Goal: Information Seeking & Learning: Find specific fact

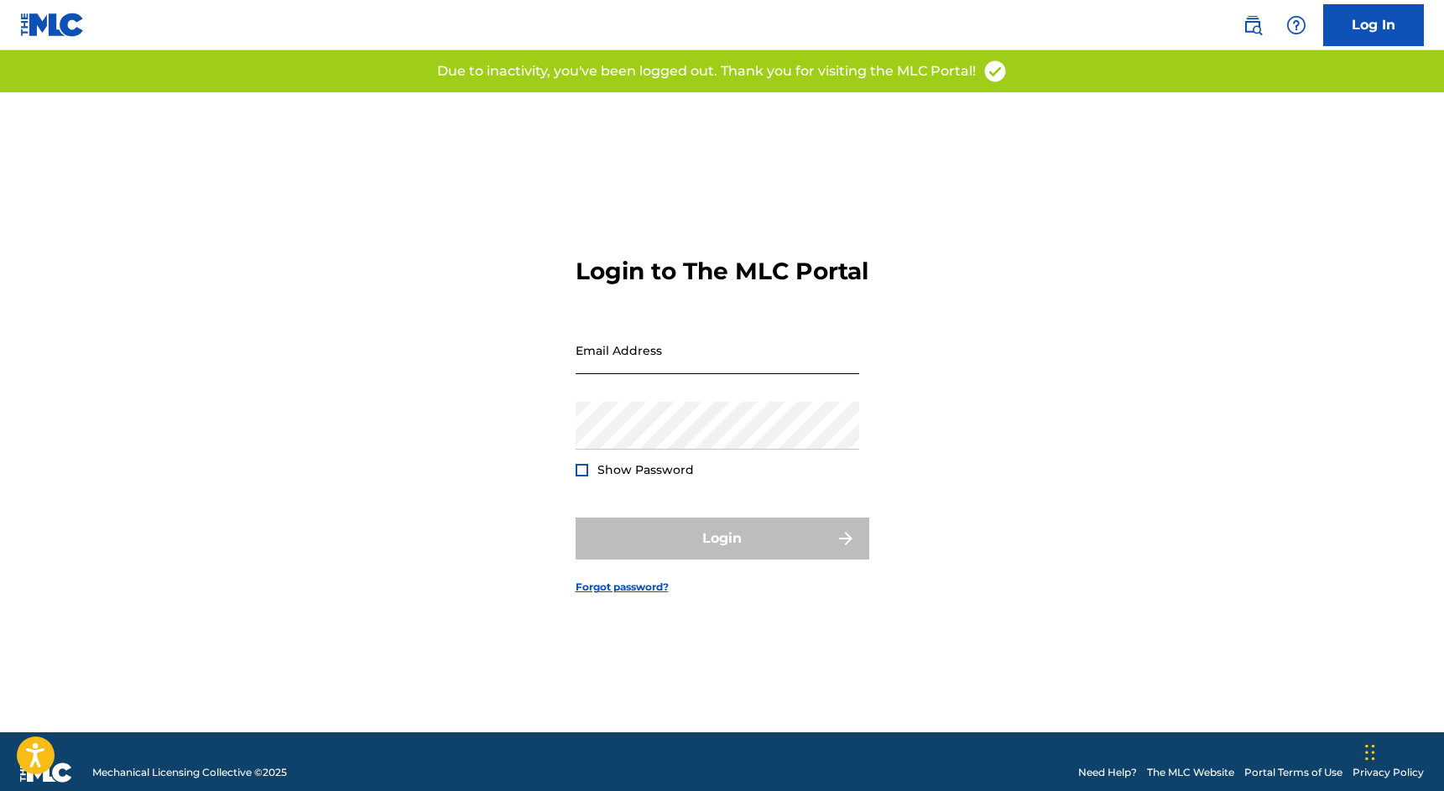
click at [633, 366] on input "Email Address" at bounding box center [718, 350] width 284 height 48
type input "[EMAIL_ADDRESS][DOMAIN_NAME]"
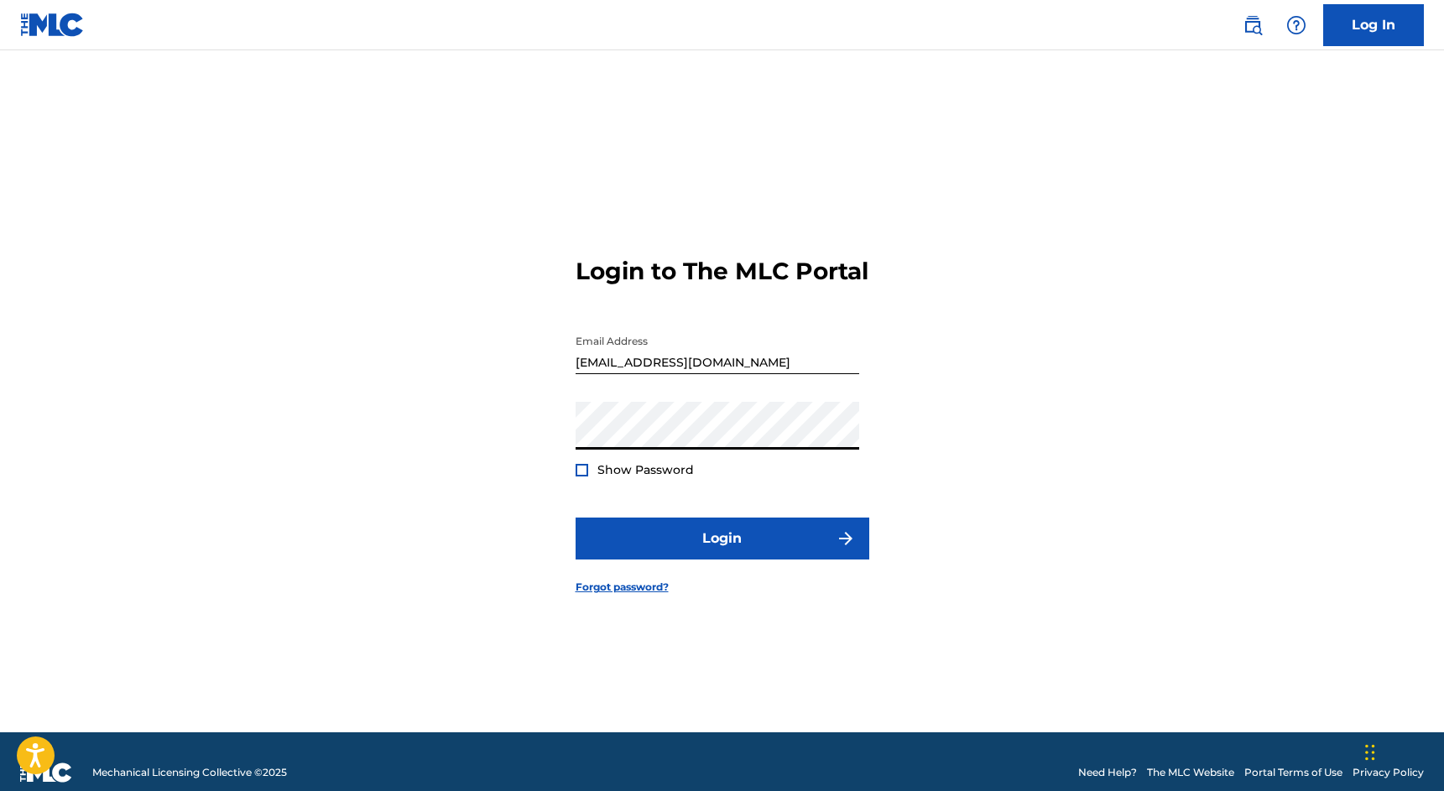
click at [579, 477] on div at bounding box center [582, 470] width 13 height 13
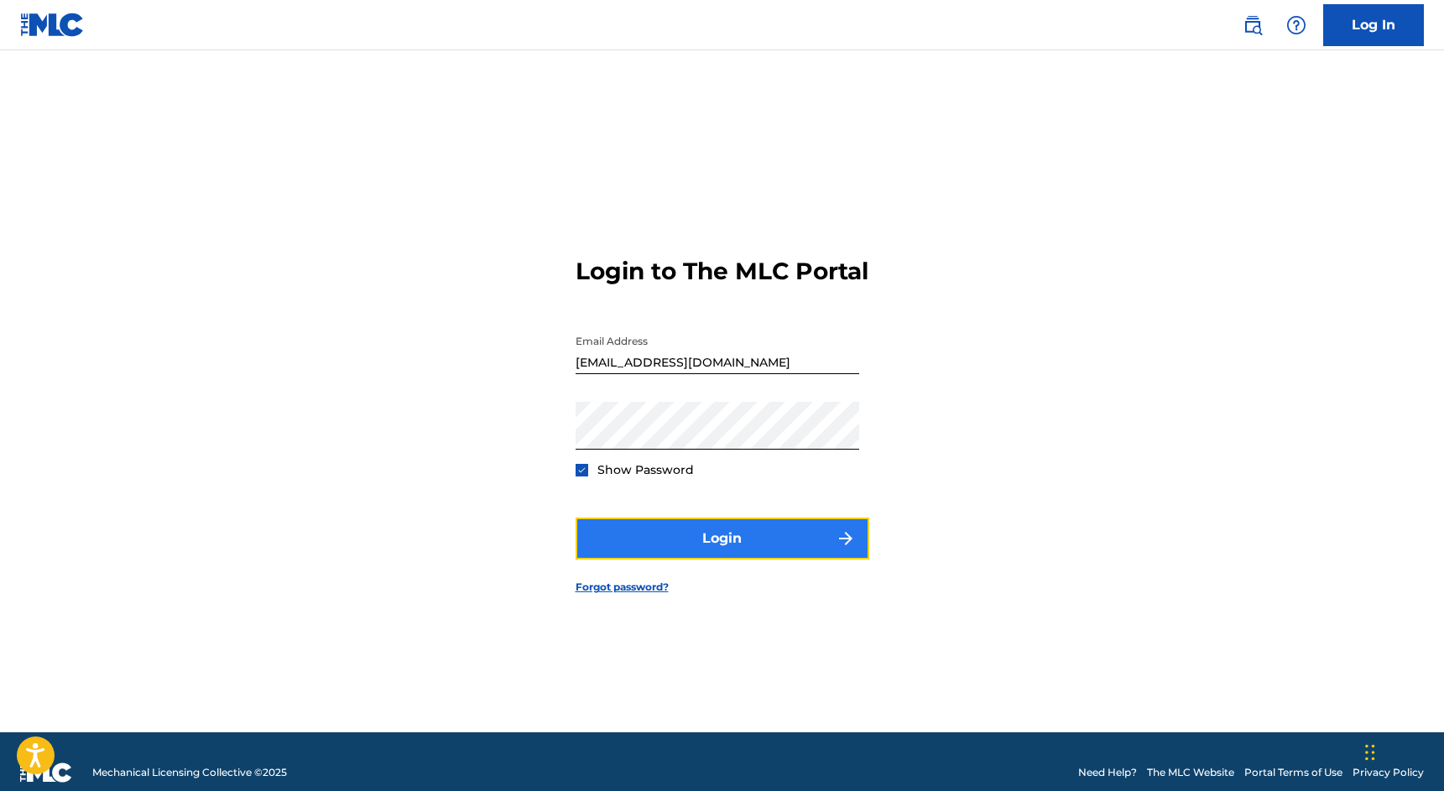
click at [672, 557] on button "Login" at bounding box center [723, 539] width 294 height 42
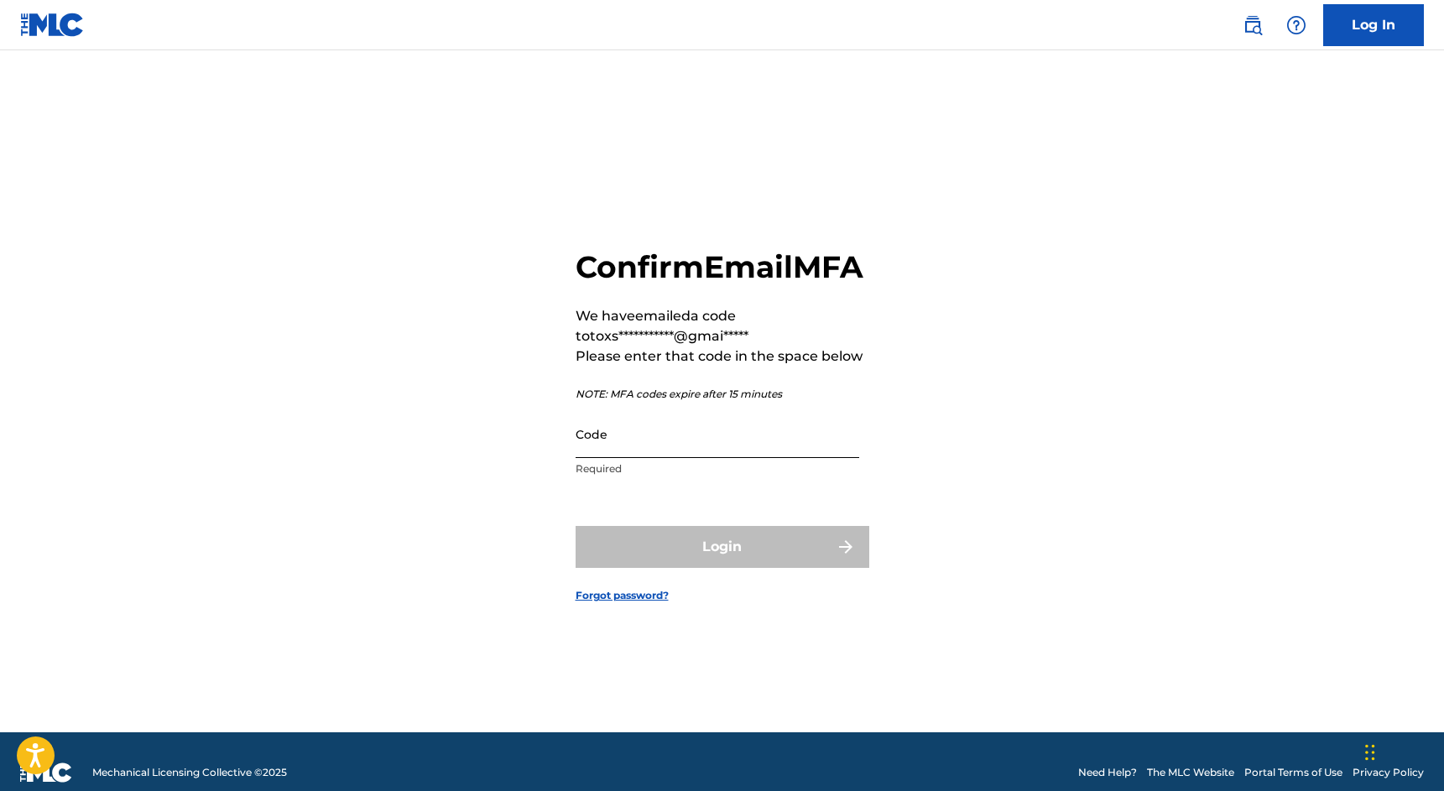
click at [723, 453] on input "Code" at bounding box center [718, 434] width 284 height 48
paste input "556465"
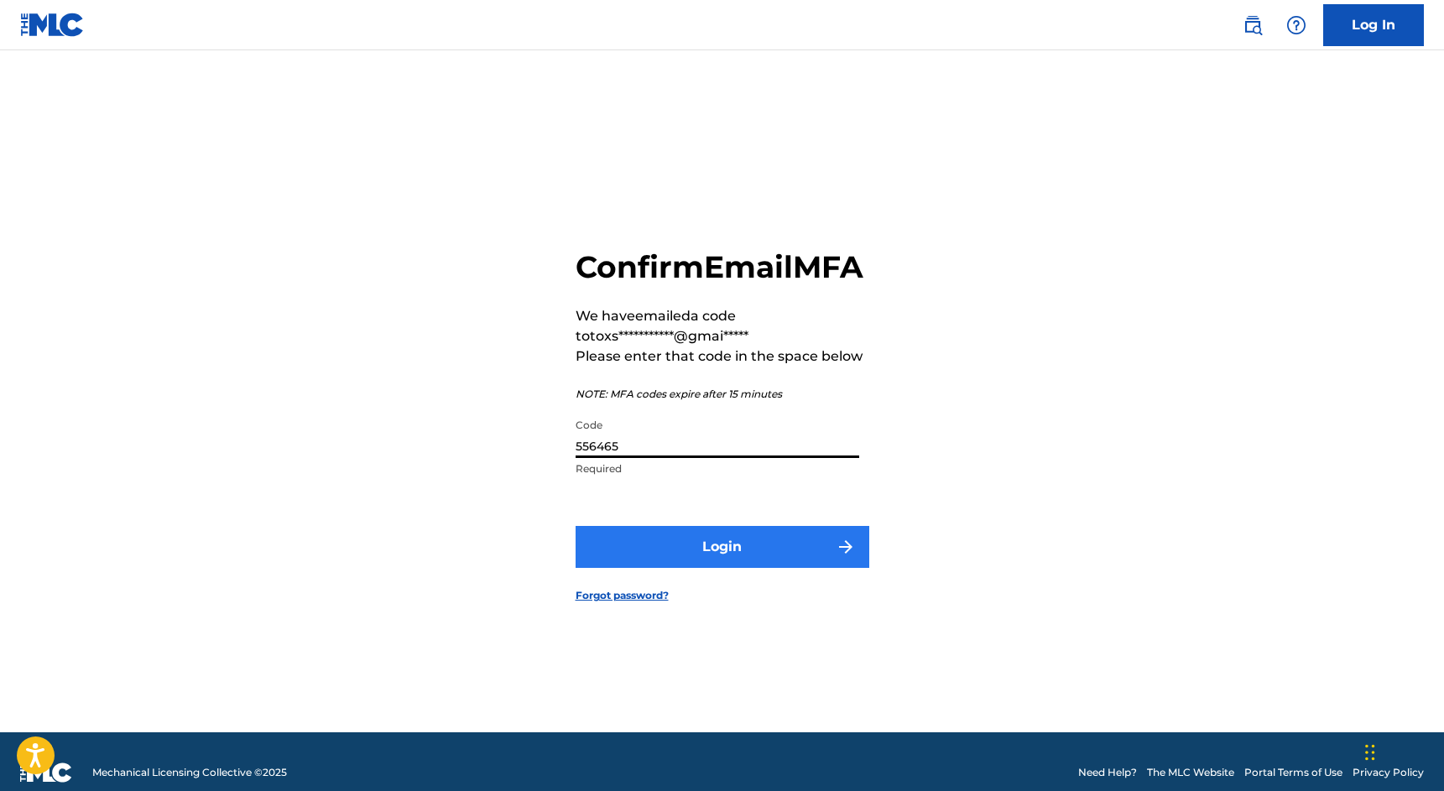
type input "556465"
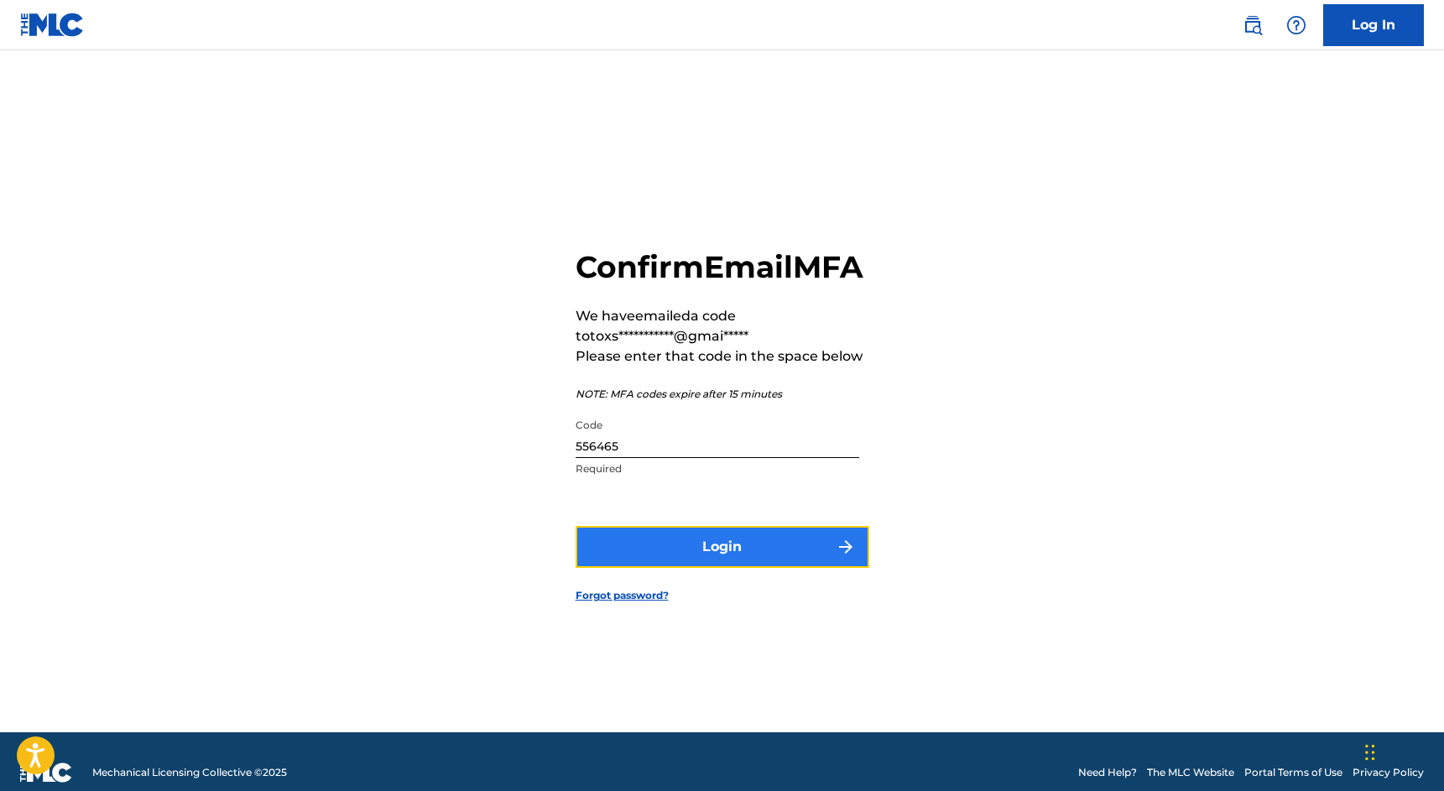
click at [711, 562] on button "Login" at bounding box center [723, 547] width 294 height 42
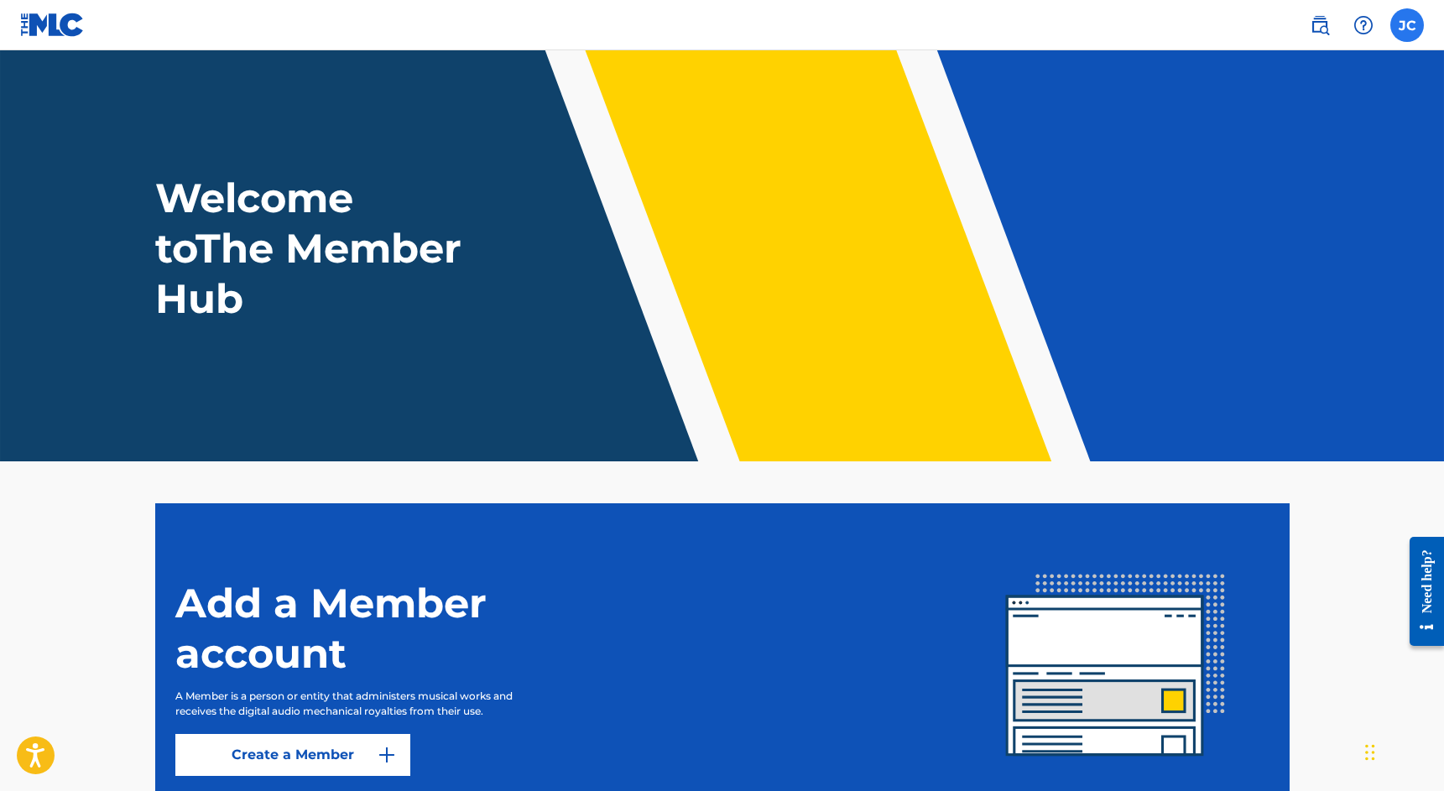
click at [1401, 22] on label at bounding box center [1408, 25] width 34 height 34
click at [1407, 25] on input "[PERSON_NAME] [PERSON_NAME] [EMAIL_ADDRESS][DOMAIN_NAME] Notification Preferenc…" at bounding box center [1407, 25] width 0 height 0
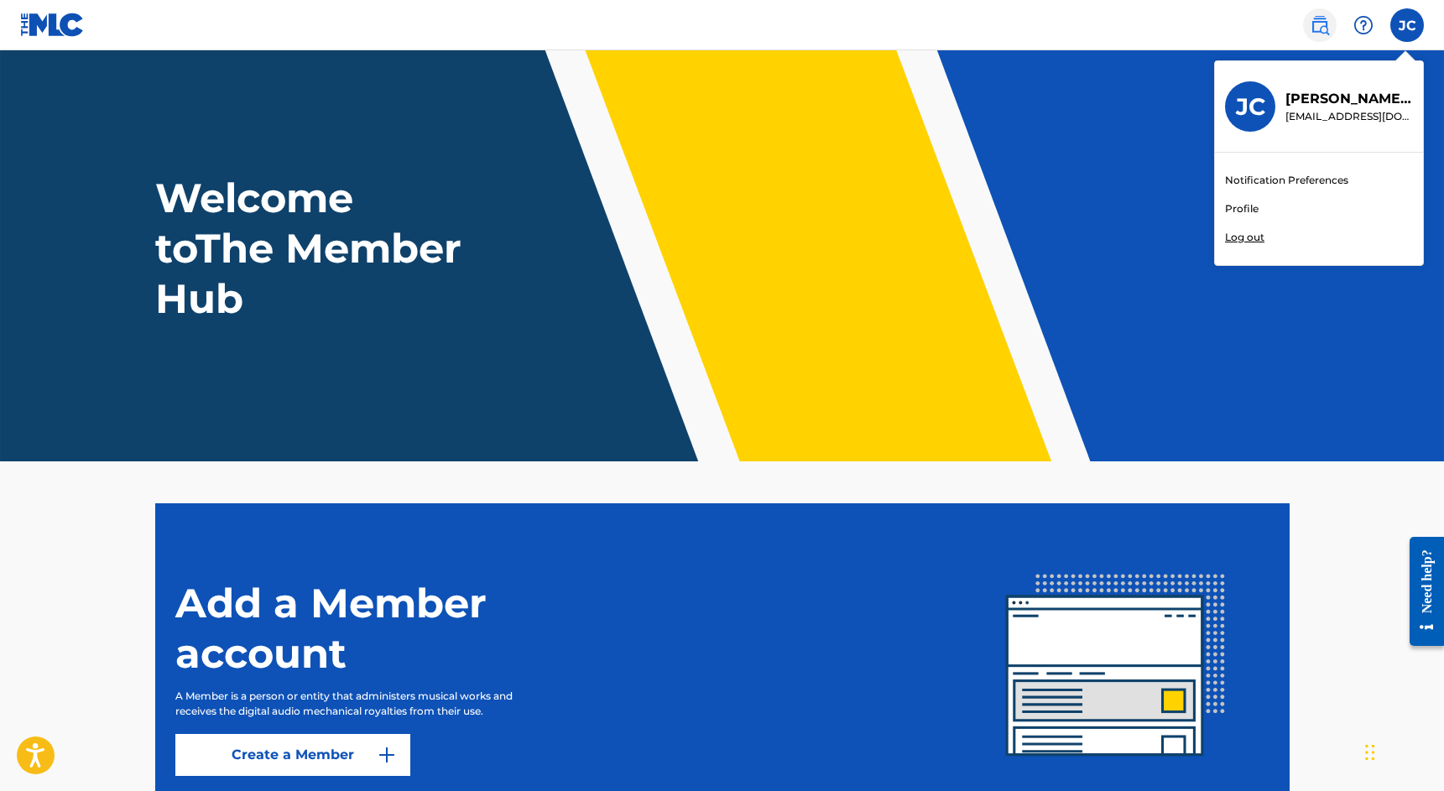
click at [1330, 24] on link at bounding box center [1320, 25] width 34 height 34
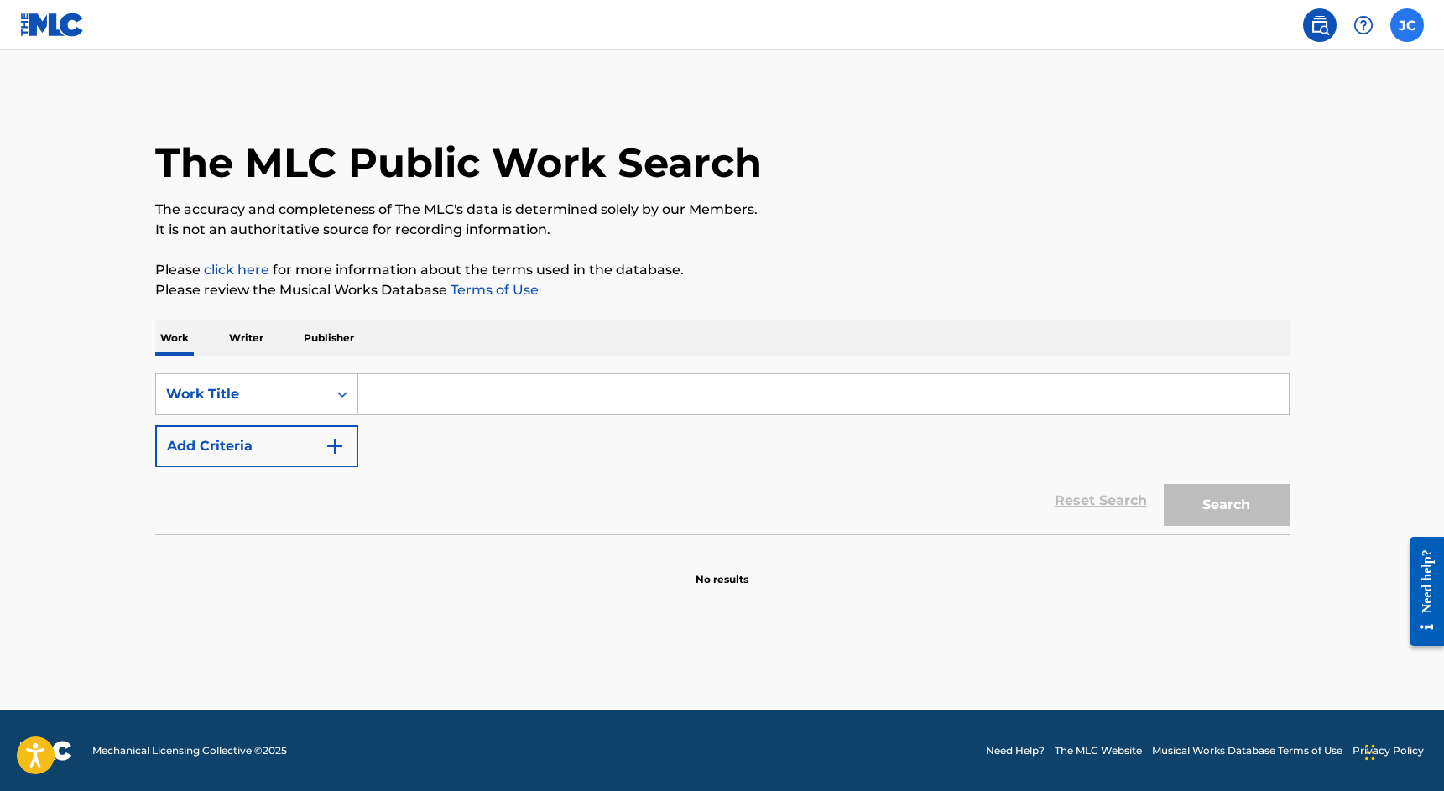
click at [1411, 20] on label at bounding box center [1408, 25] width 34 height 34
click at [1407, 25] on input "[PERSON_NAME] [PERSON_NAME] [EMAIL_ADDRESS][DOMAIN_NAME] Notification Preferenc…" at bounding box center [1407, 25] width 0 height 0
click at [81, 32] on img at bounding box center [52, 25] width 65 height 24
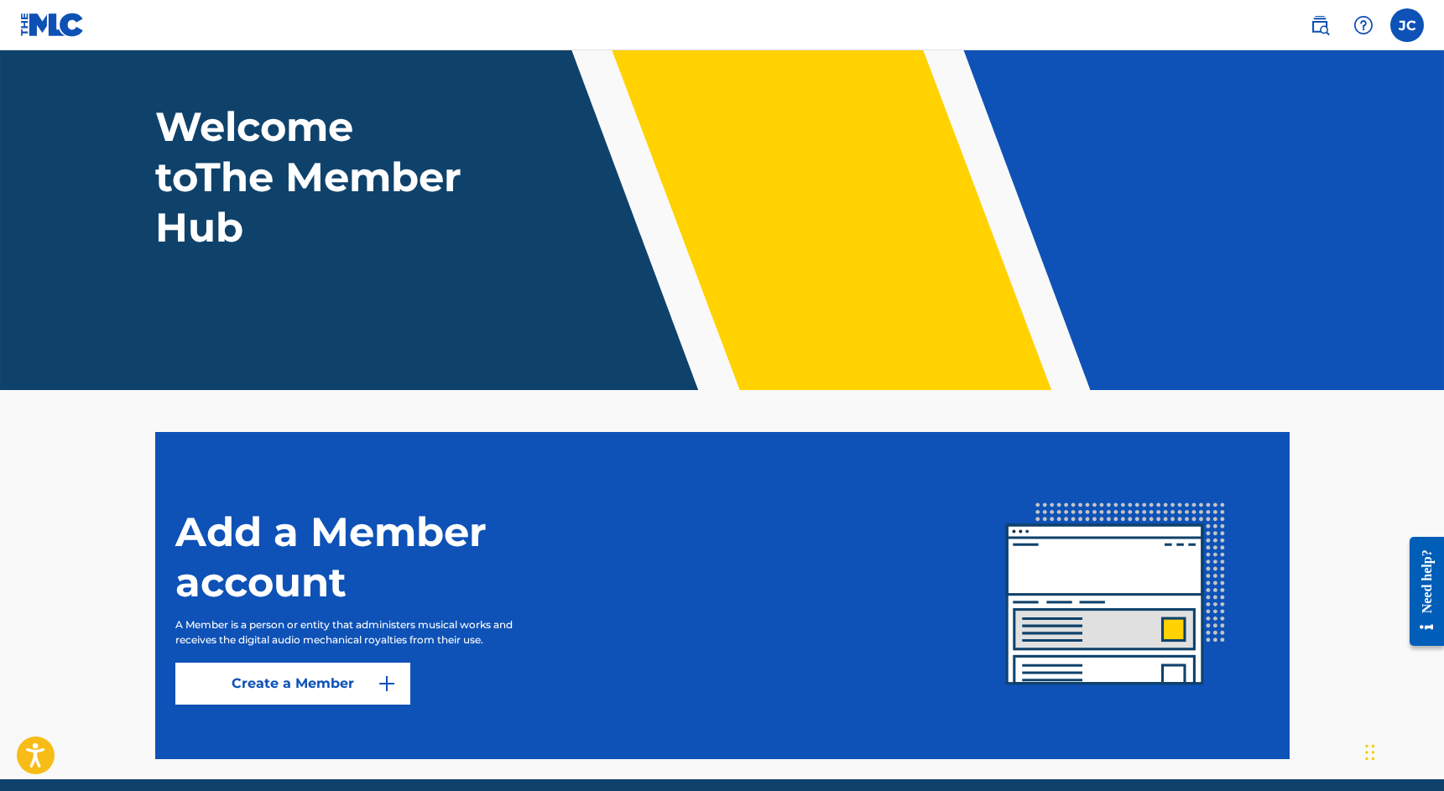
scroll to position [140, 0]
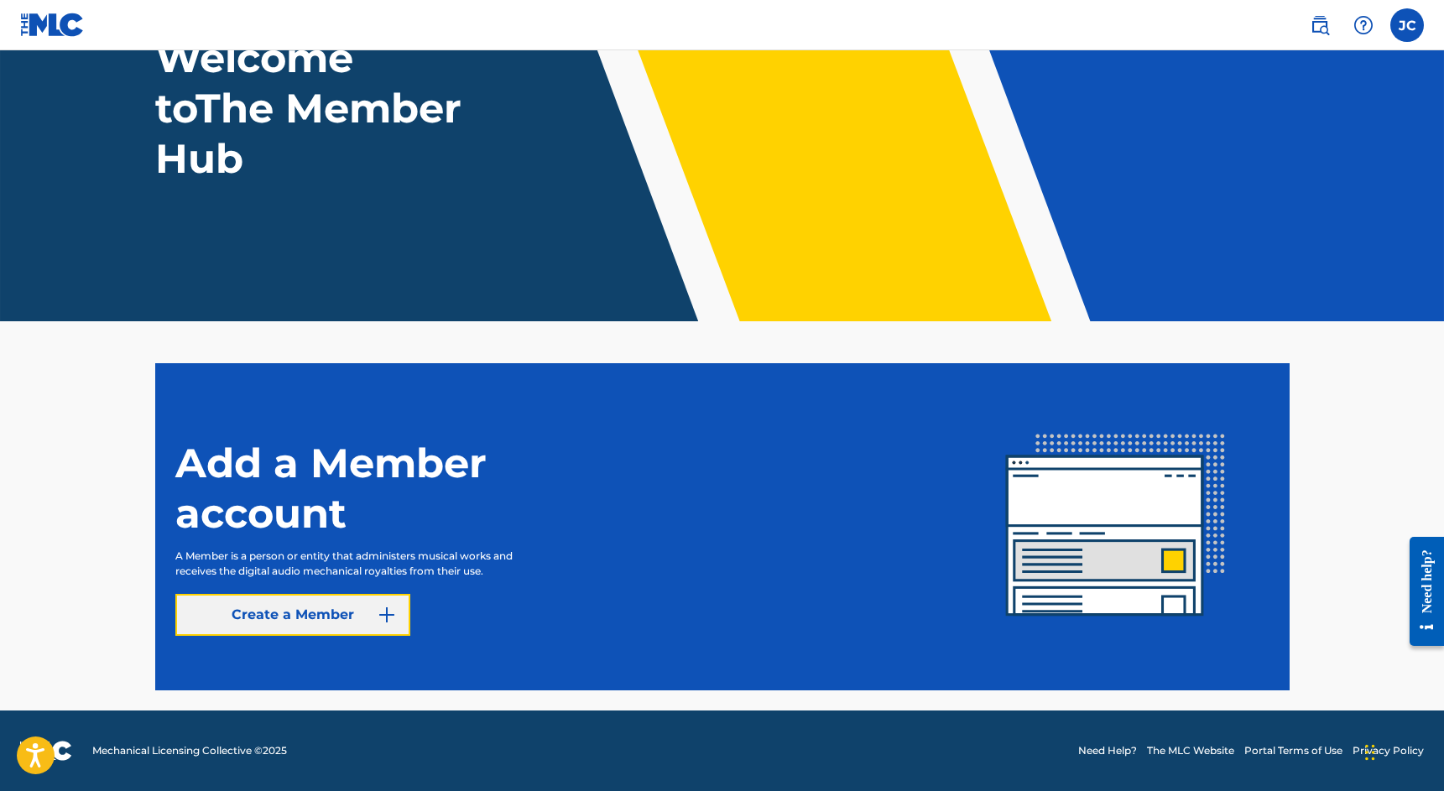
click at [298, 624] on link "Create a Member" at bounding box center [292, 615] width 235 height 42
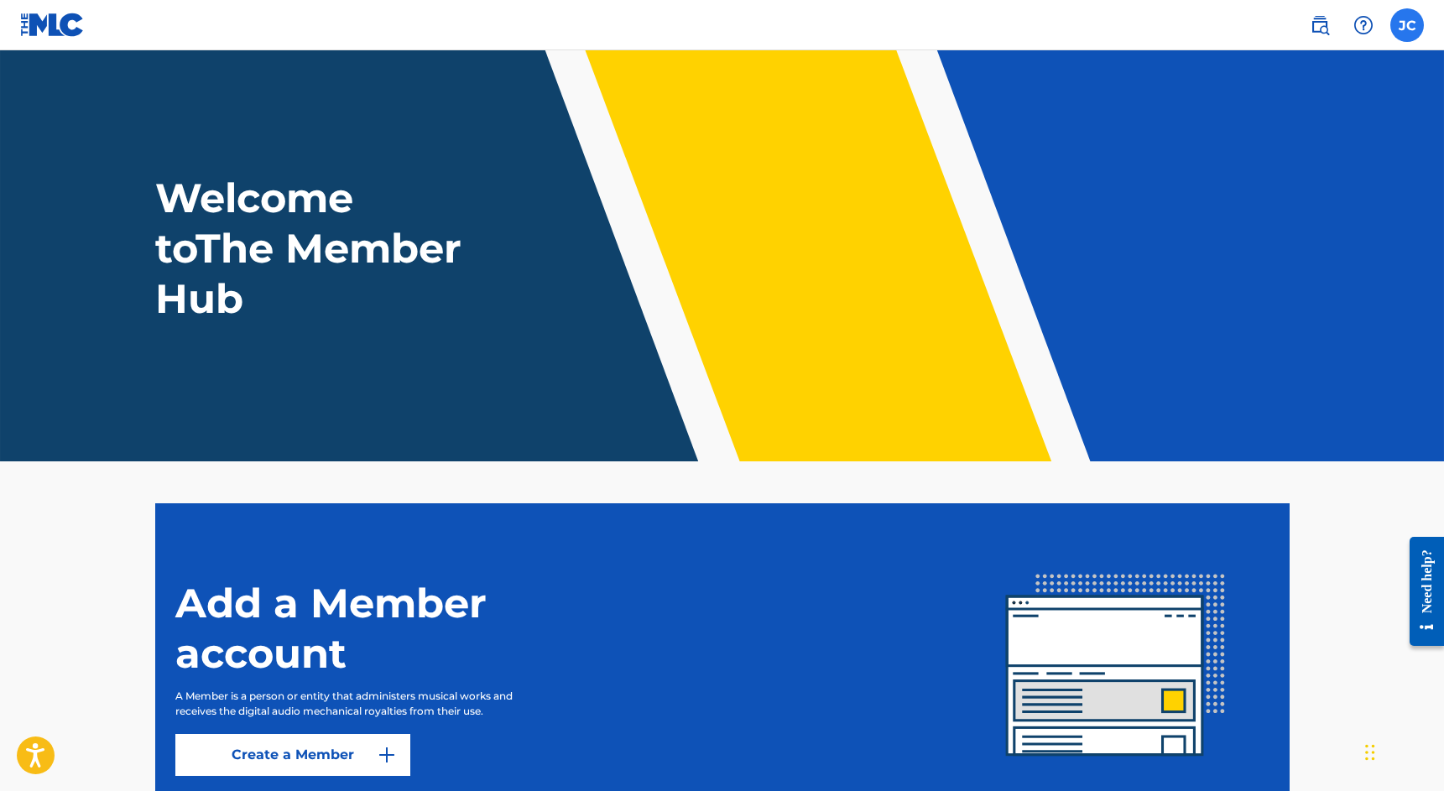
click at [1417, 36] on label at bounding box center [1408, 25] width 34 height 34
click at [1407, 25] on input "[PERSON_NAME] [PERSON_NAME] [EMAIL_ADDRESS][DOMAIN_NAME] Notification Preferenc…" at bounding box center [1407, 25] width 0 height 0
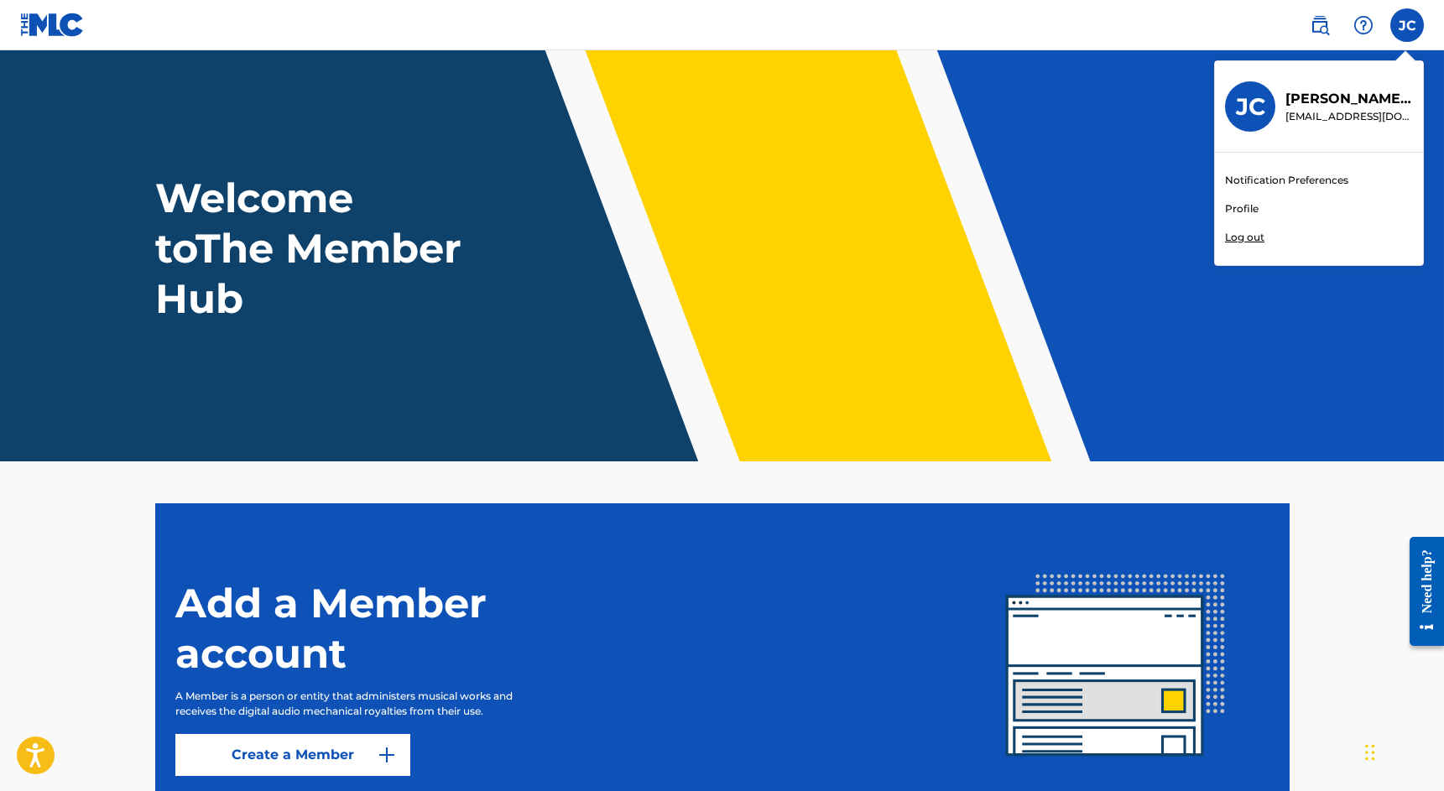
click at [1239, 210] on link "Profile" at bounding box center [1242, 208] width 34 height 15
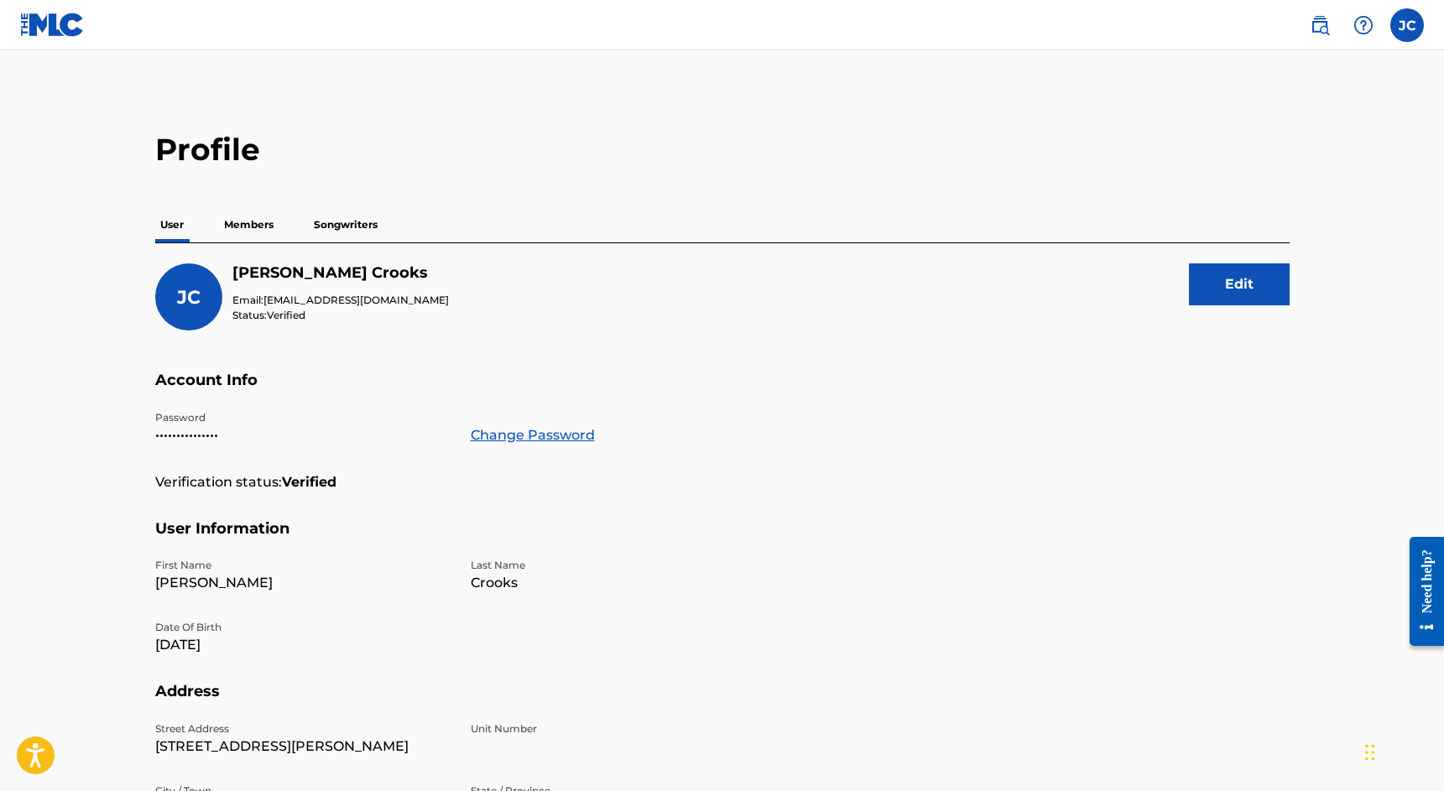
click at [248, 227] on p "Members" at bounding box center [249, 224] width 60 height 35
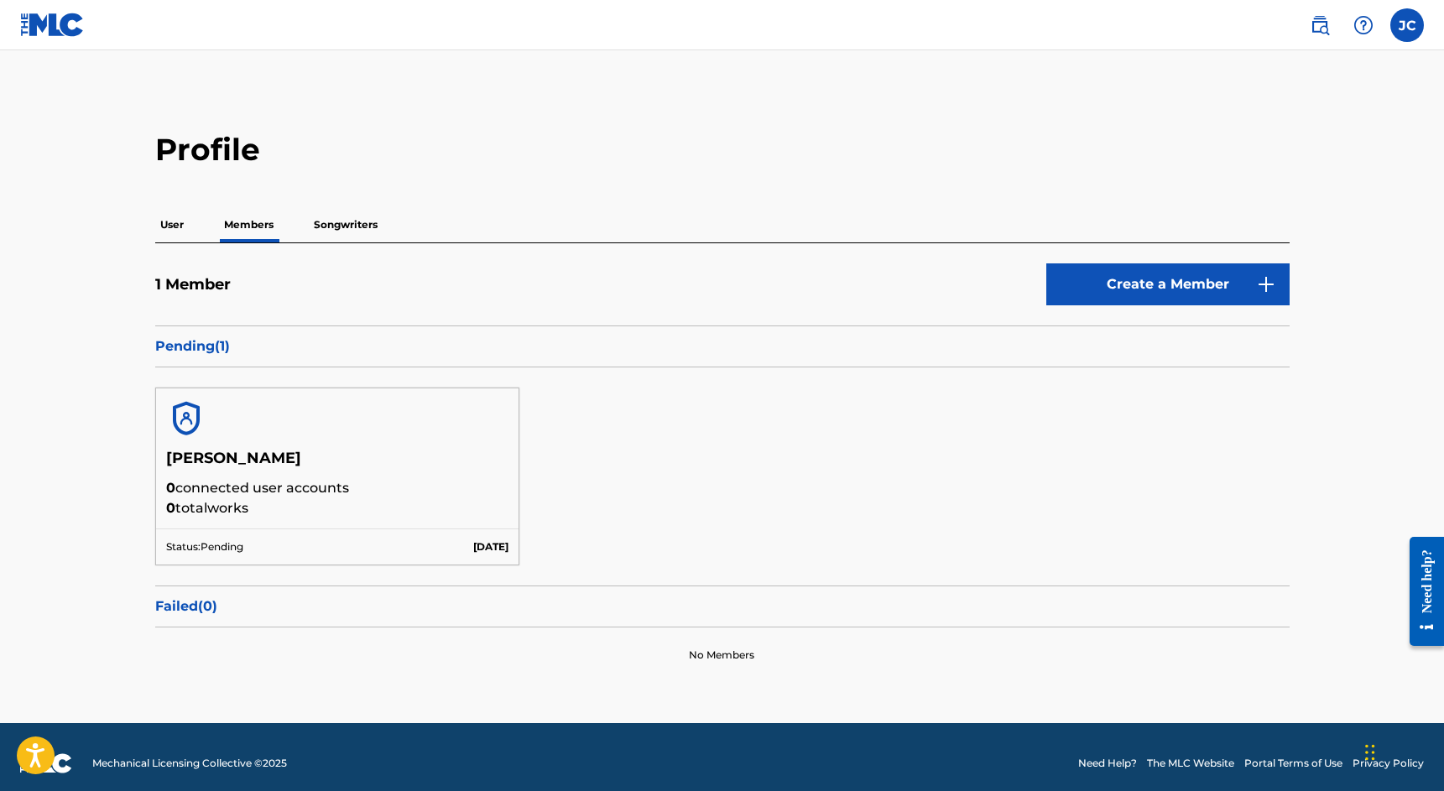
click at [334, 226] on p "Songwriters" at bounding box center [346, 224] width 74 height 35
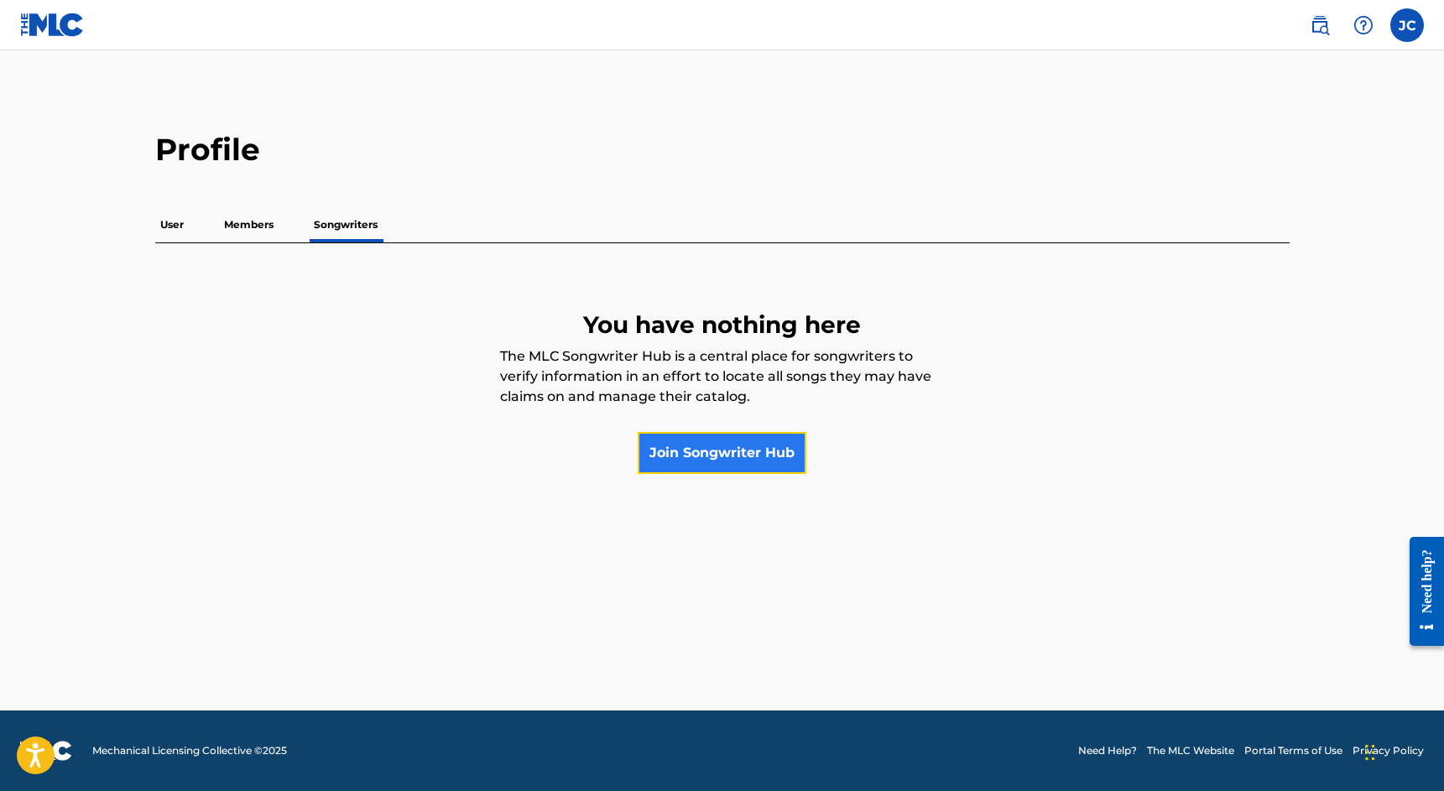
click at [738, 459] on link "Join Songwriter Hub" at bounding box center [722, 453] width 169 height 42
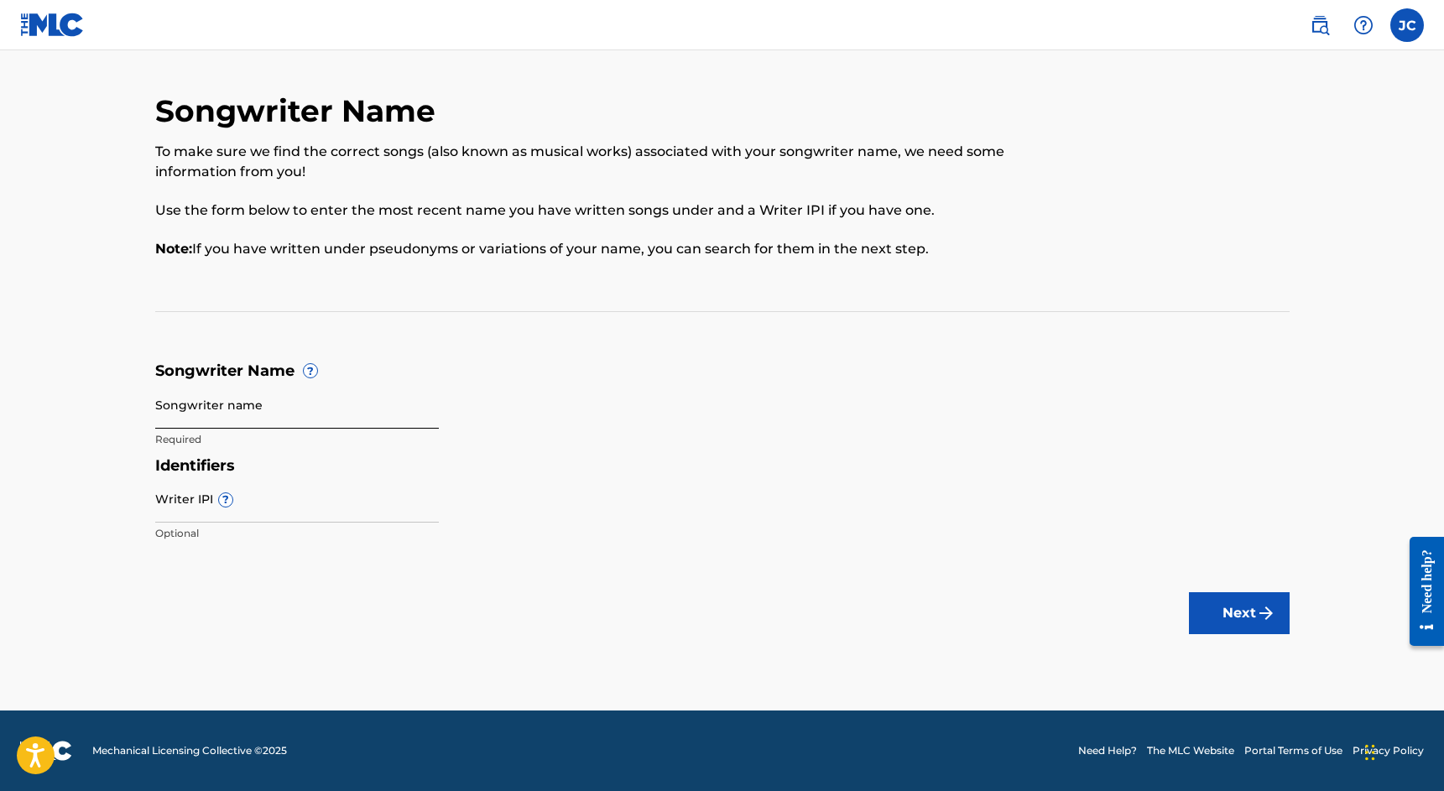
click at [338, 414] on input "Songwriter name" at bounding box center [297, 405] width 284 height 48
type input "[PERSON_NAME]"
click at [352, 509] on input "Writer IPI ?" at bounding box center [297, 499] width 284 height 48
paste input "1031890090"
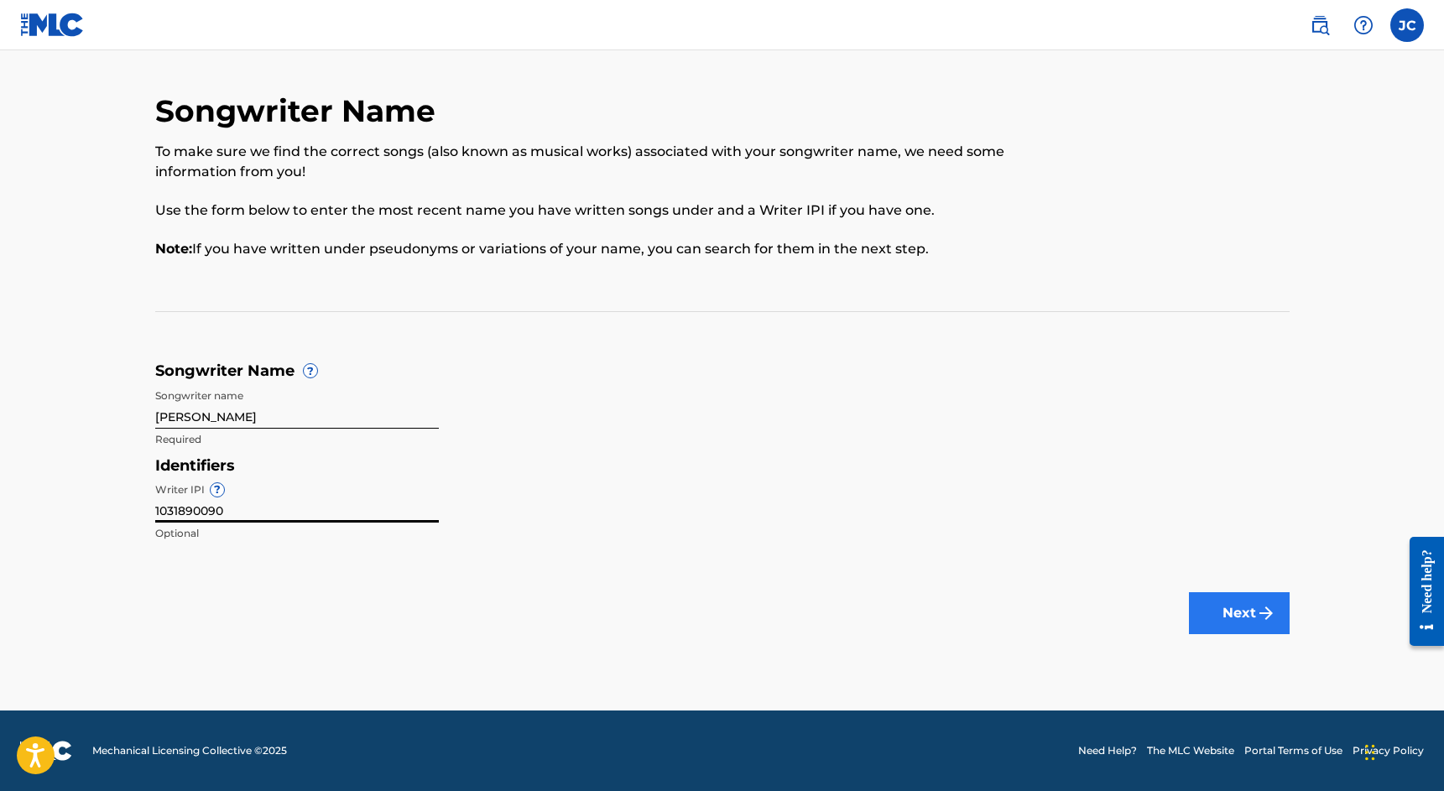
type input "1031890090"
click at [1233, 600] on button "Next" at bounding box center [1239, 613] width 101 height 42
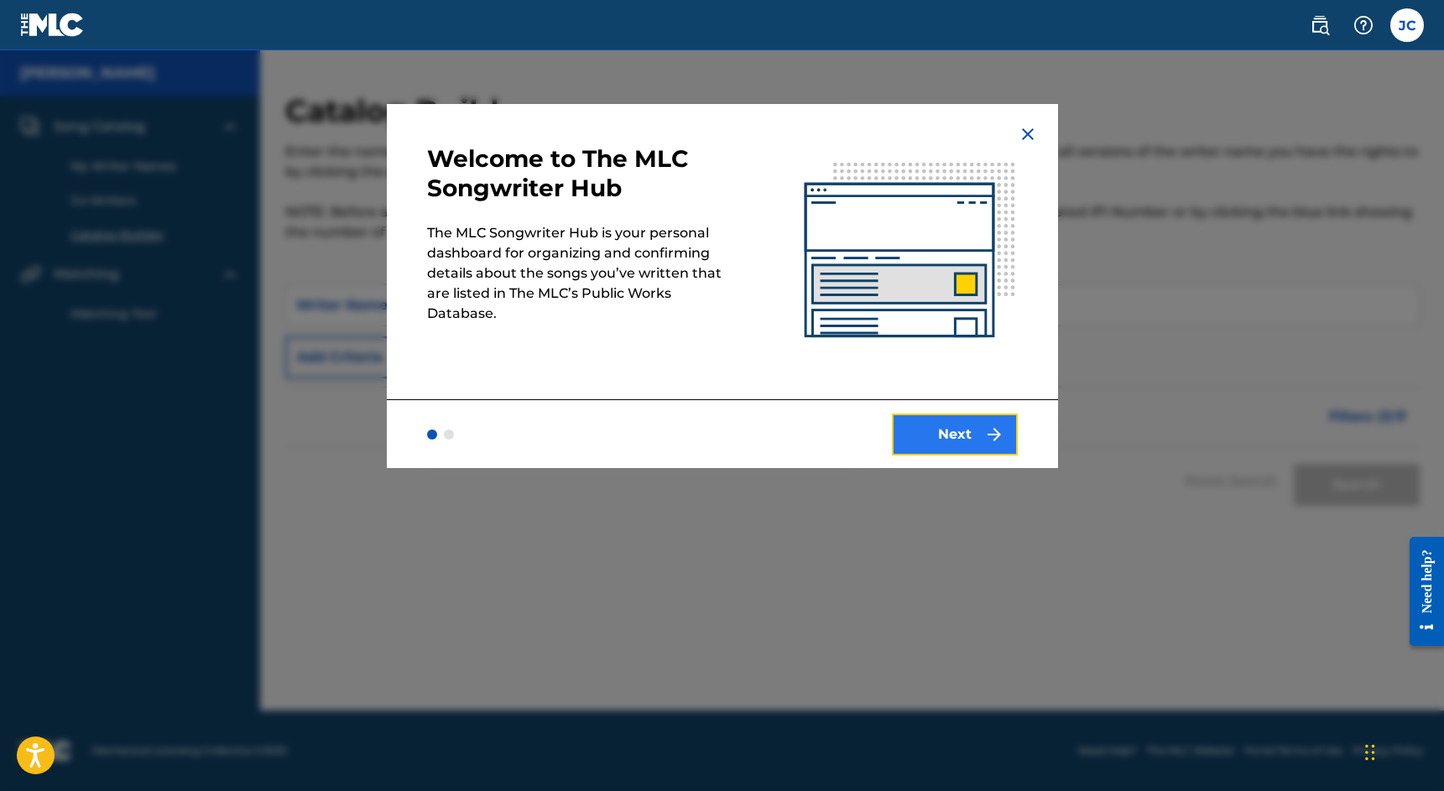
click at [994, 425] on img "submit" at bounding box center [994, 435] width 20 height 20
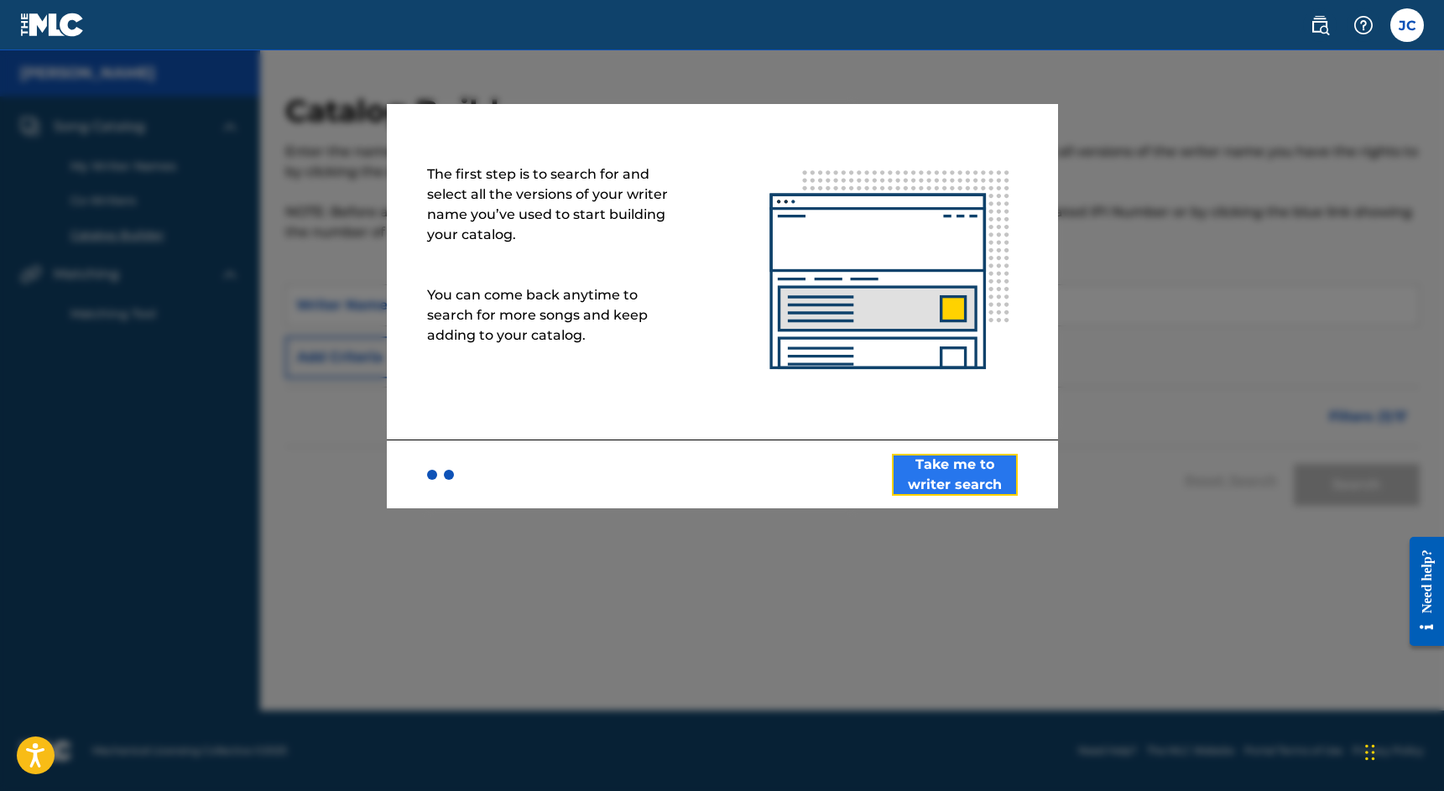
click at [974, 476] on button "Take me to writer search" at bounding box center [955, 475] width 126 height 42
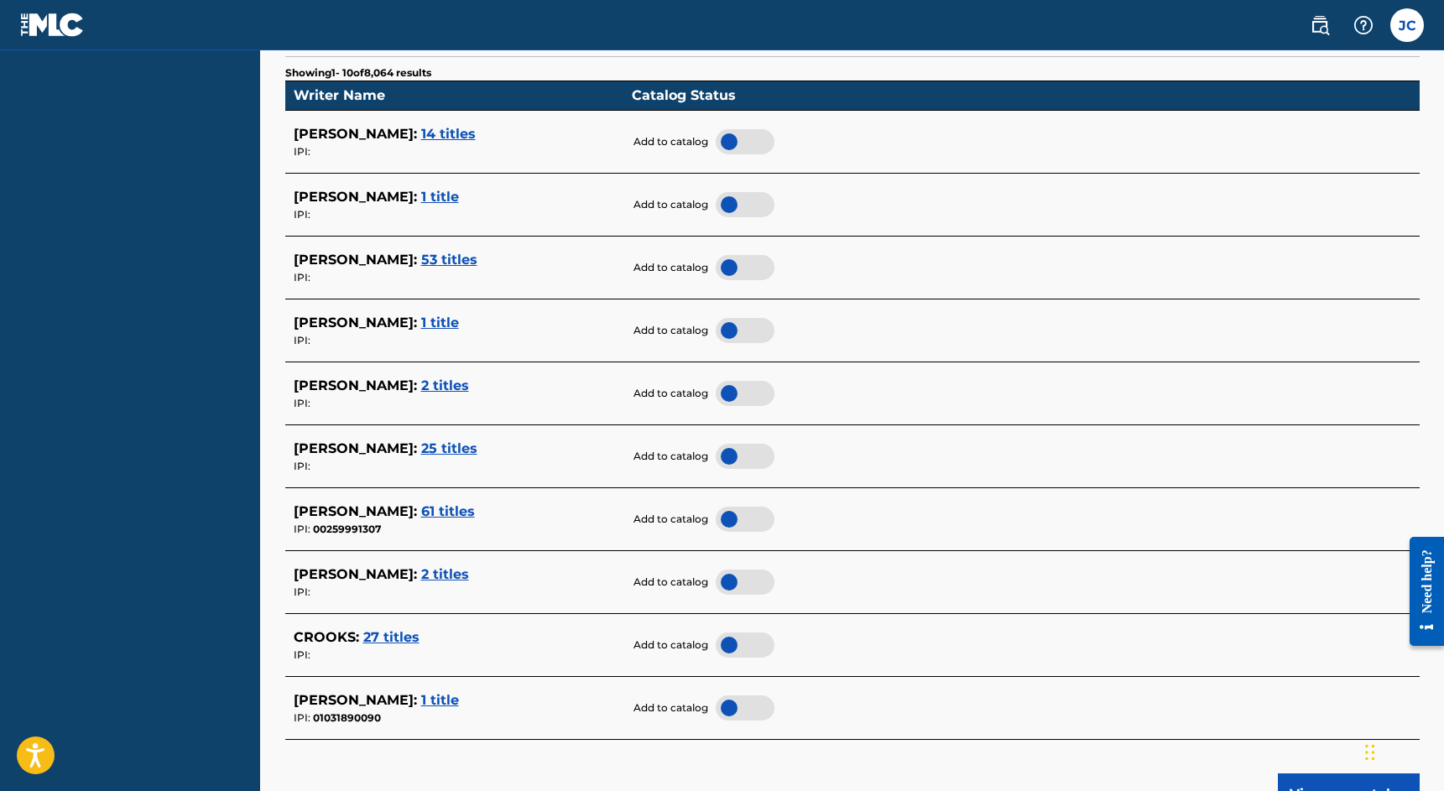
scroll to position [459, 0]
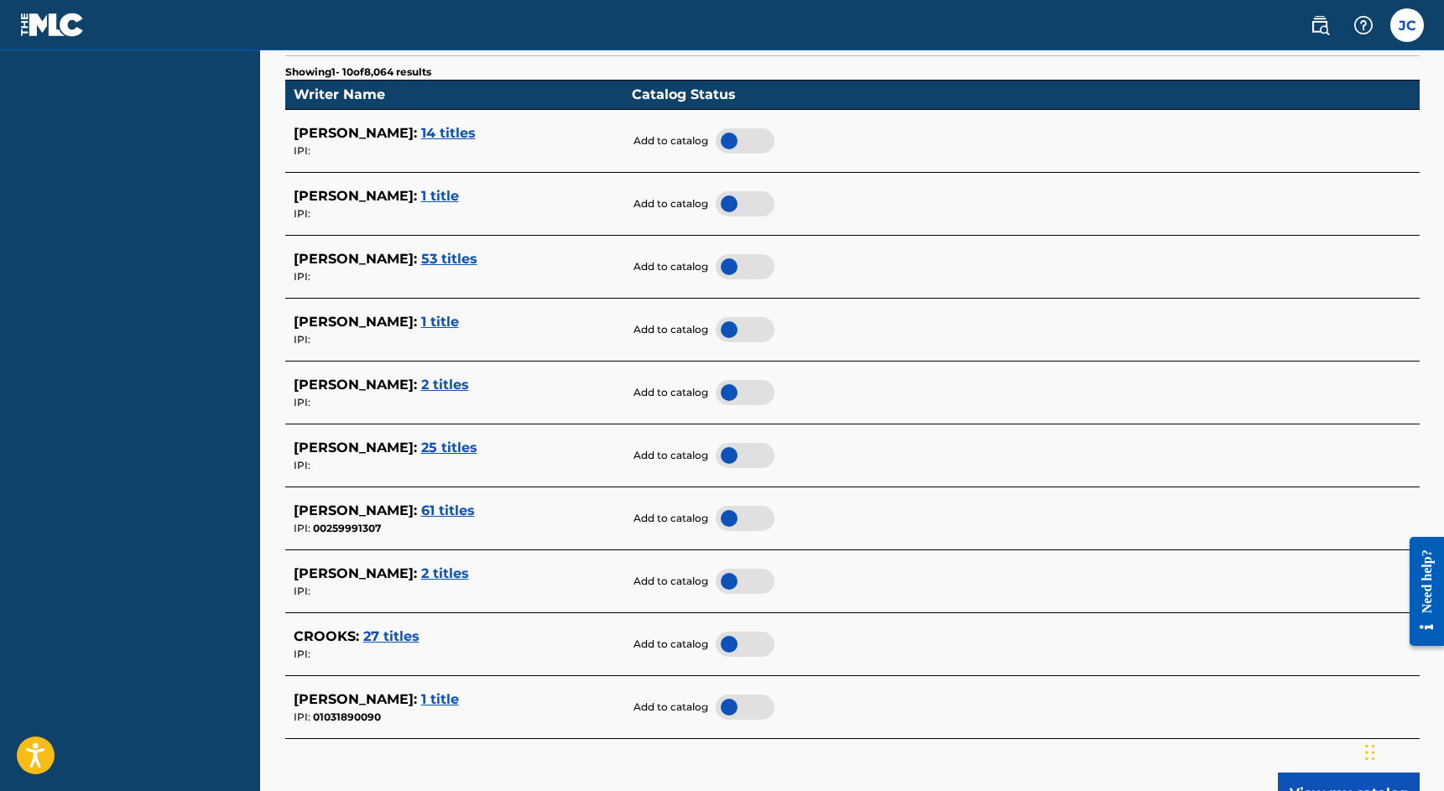
click at [430, 702] on span "1 title" at bounding box center [440, 699] width 38 height 16
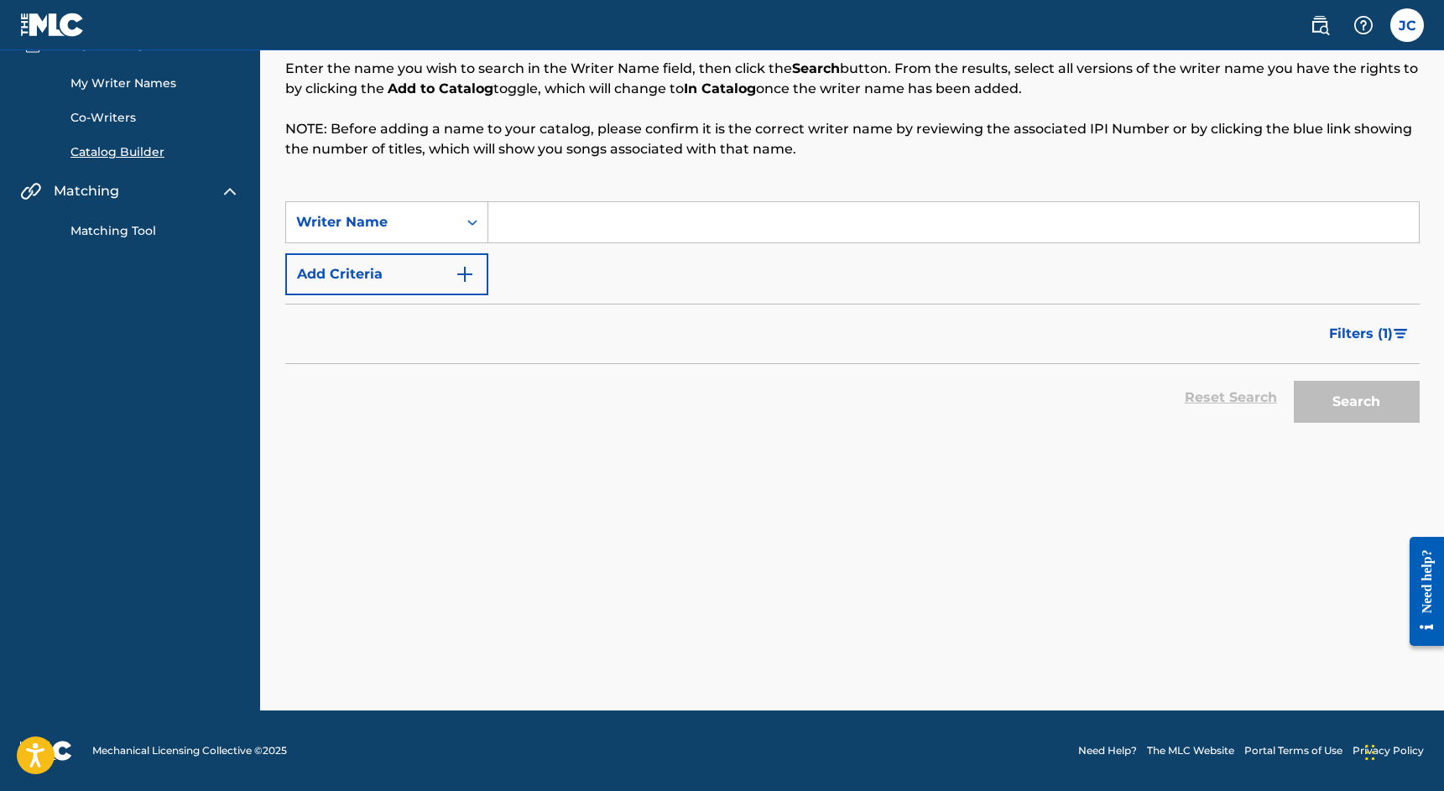
scroll to position [83, 0]
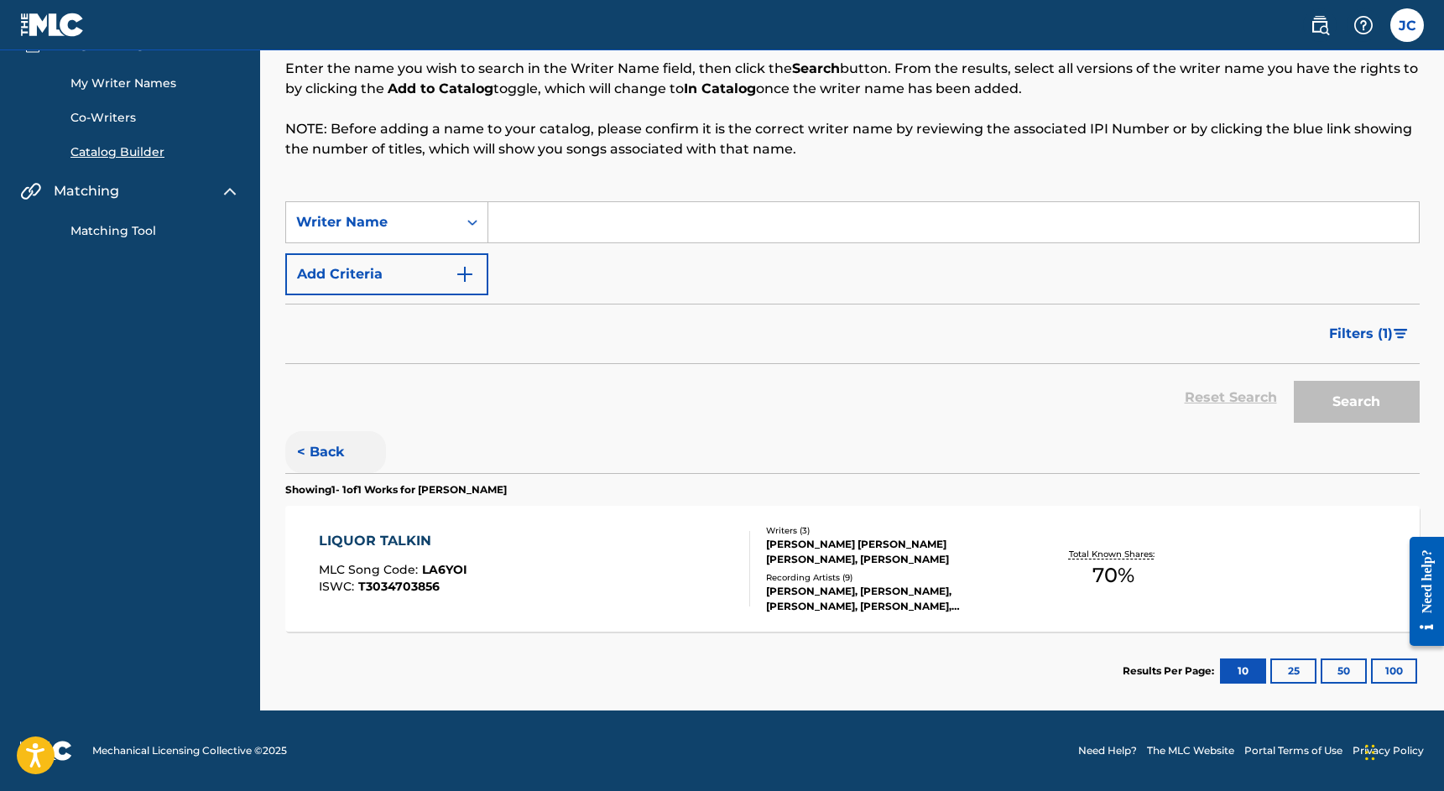
click at [321, 453] on button "< Back" at bounding box center [335, 452] width 101 height 42
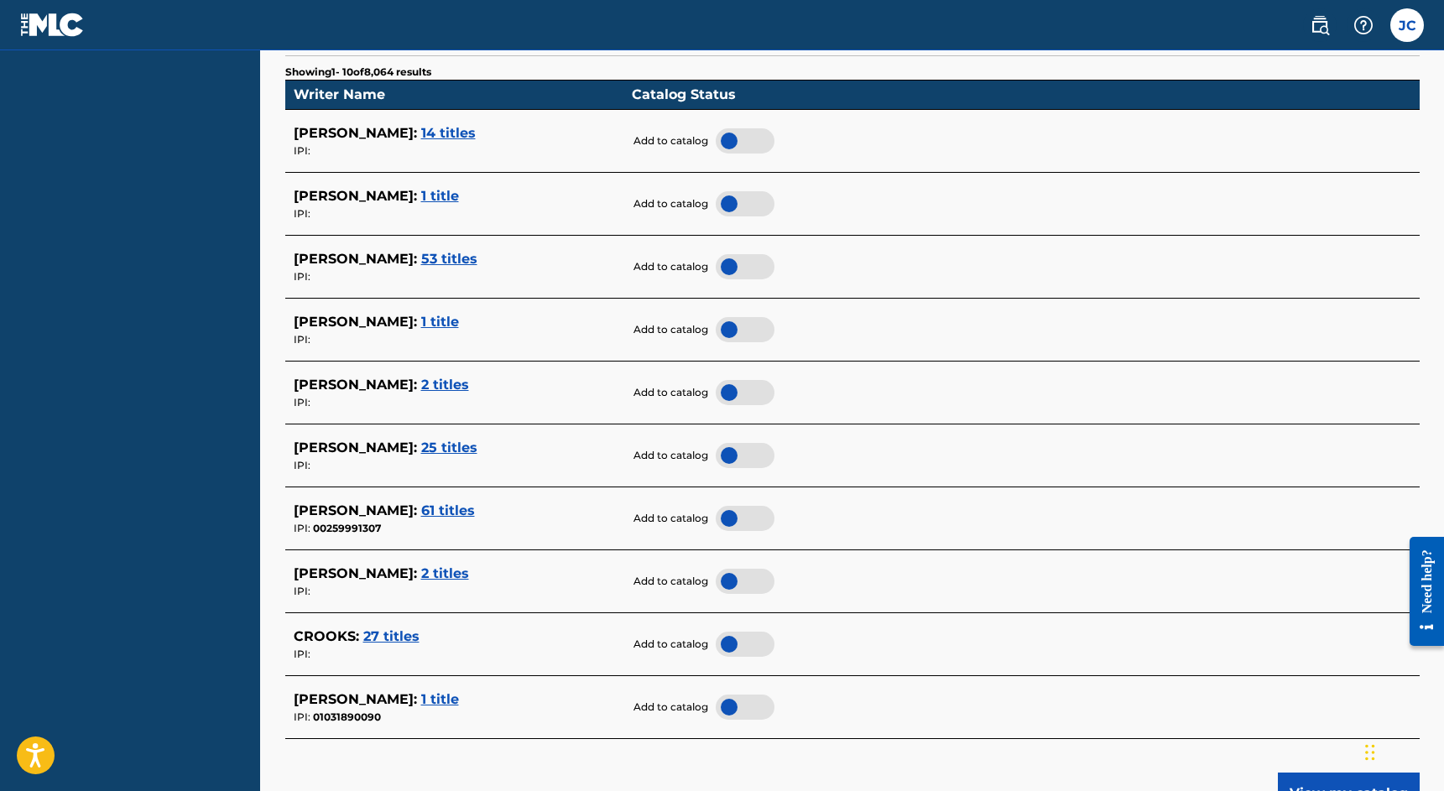
scroll to position [562, 0]
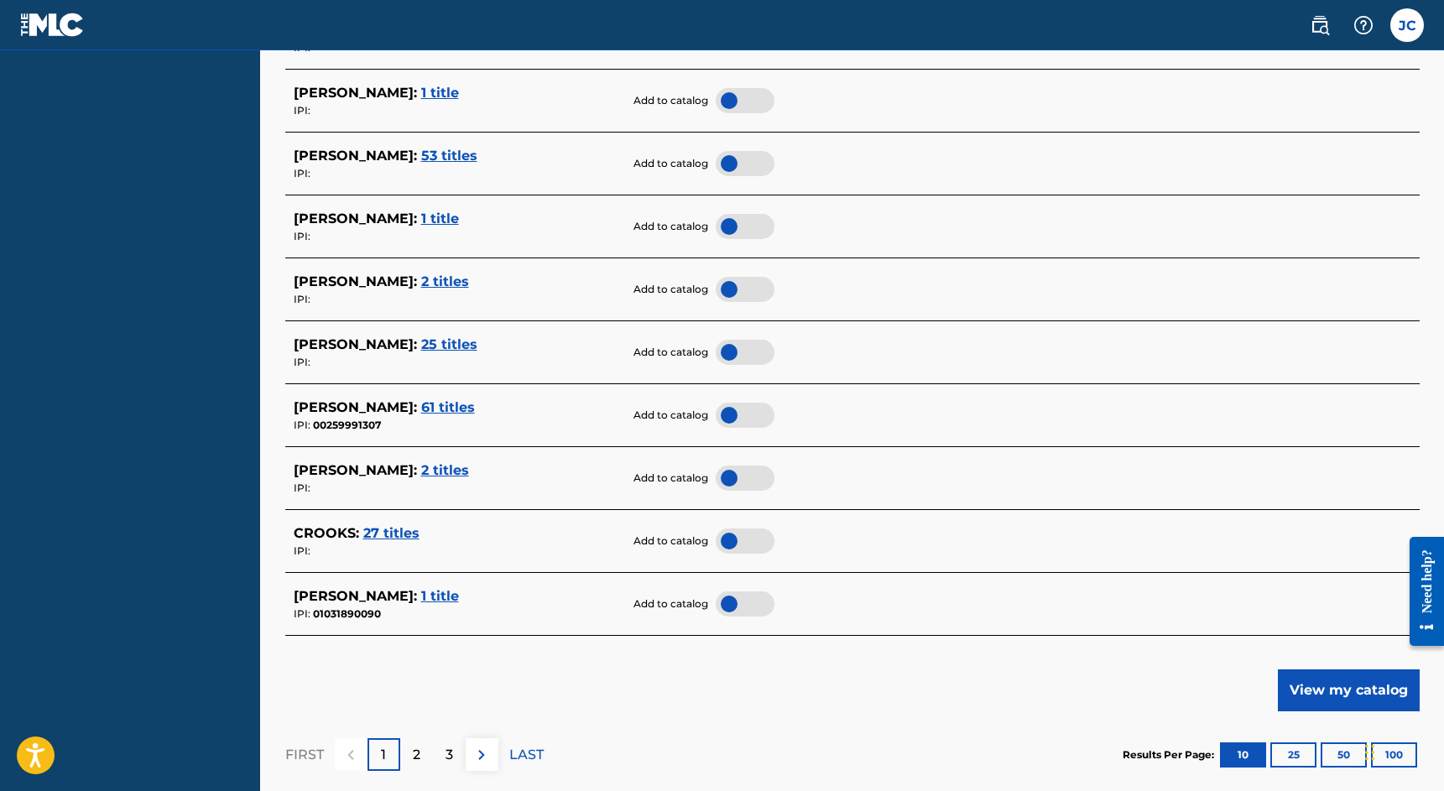
click at [752, 600] on div at bounding box center [745, 604] width 59 height 25
click at [1334, 695] on button "View my catalog" at bounding box center [1349, 691] width 142 height 42
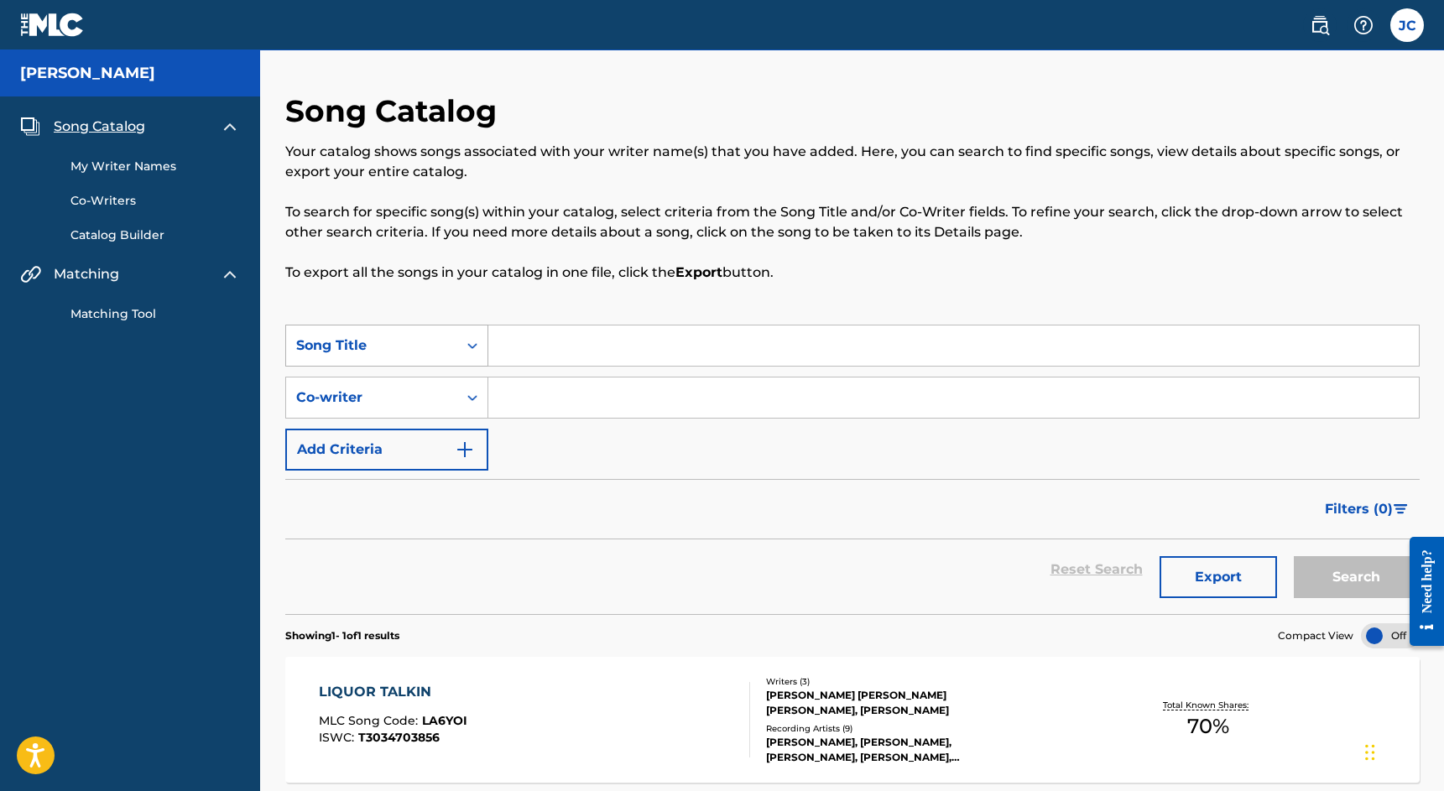
scroll to position [151, 0]
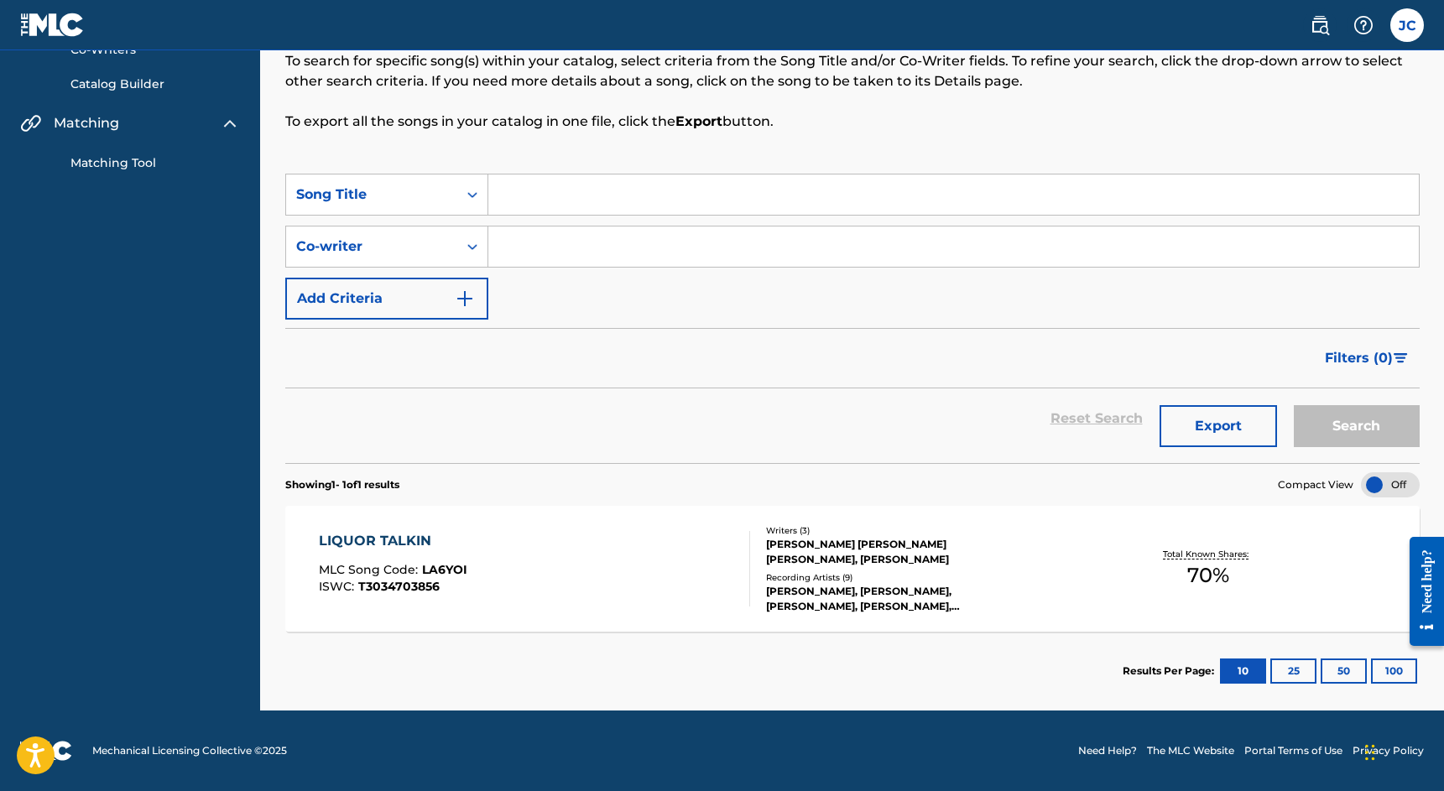
click at [357, 538] on div "LIQUOR TALKIN" at bounding box center [393, 541] width 149 height 20
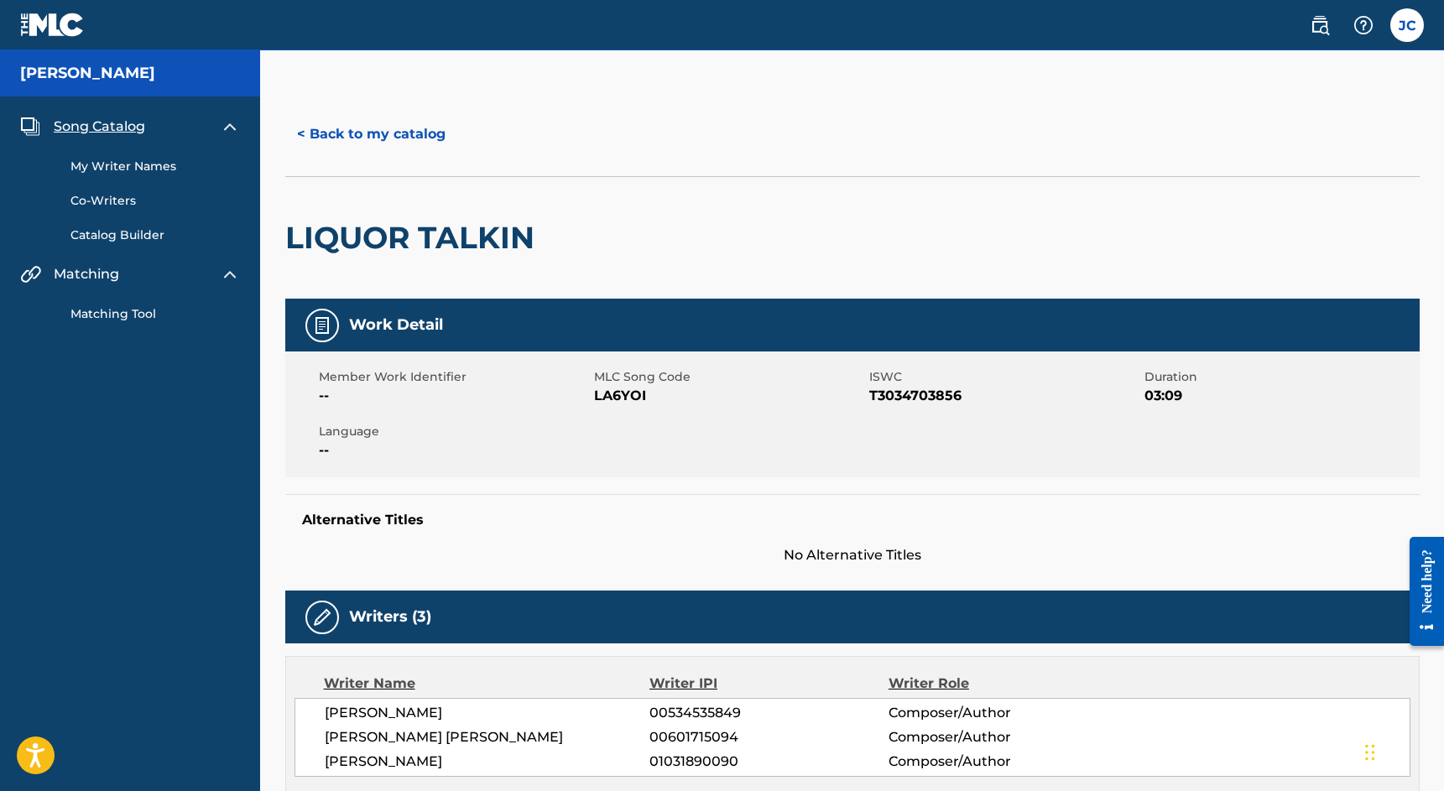
click at [127, 313] on link "Matching Tool" at bounding box center [155, 314] width 170 height 18
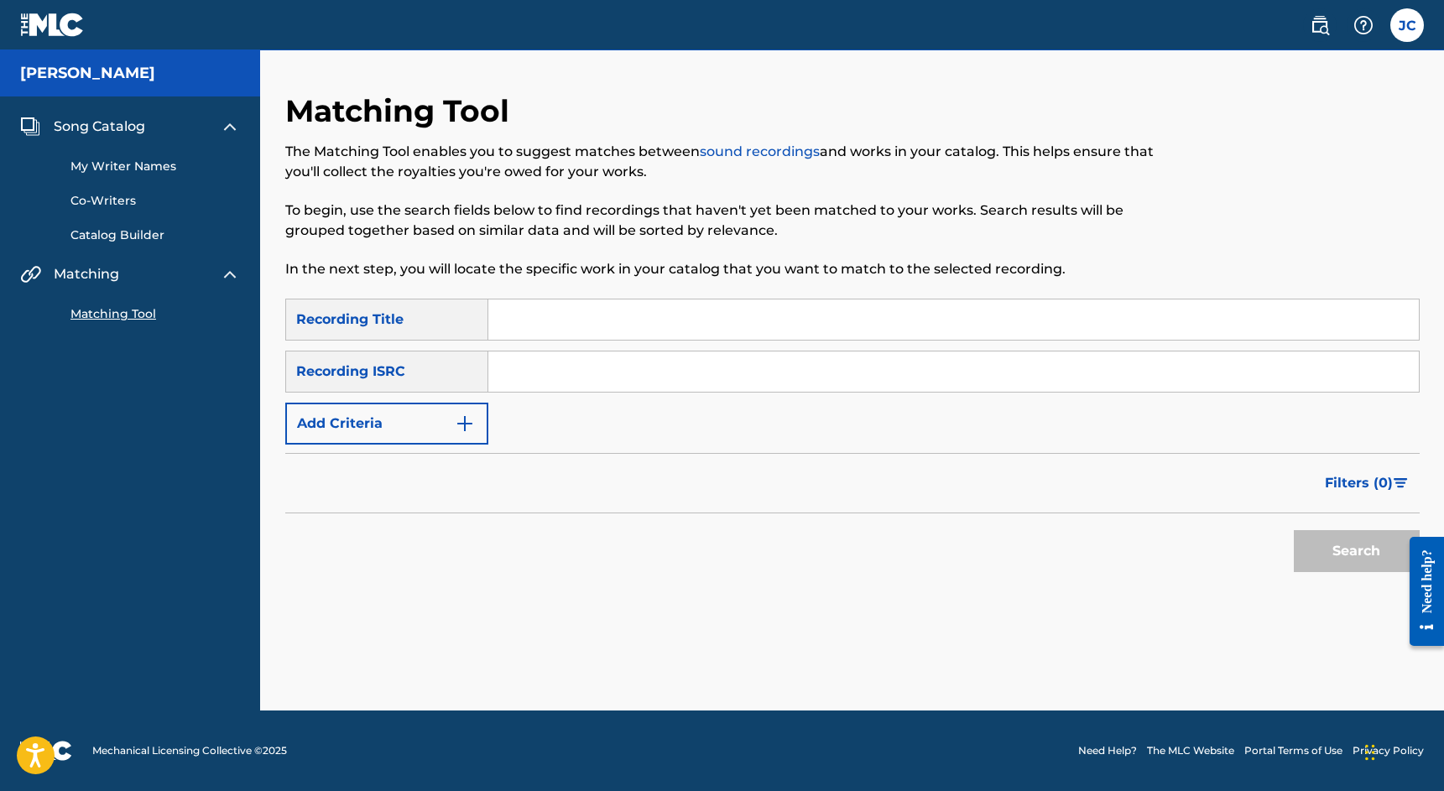
click at [133, 167] on link "My Writer Names" at bounding box center [155, 167] width 170 height 18
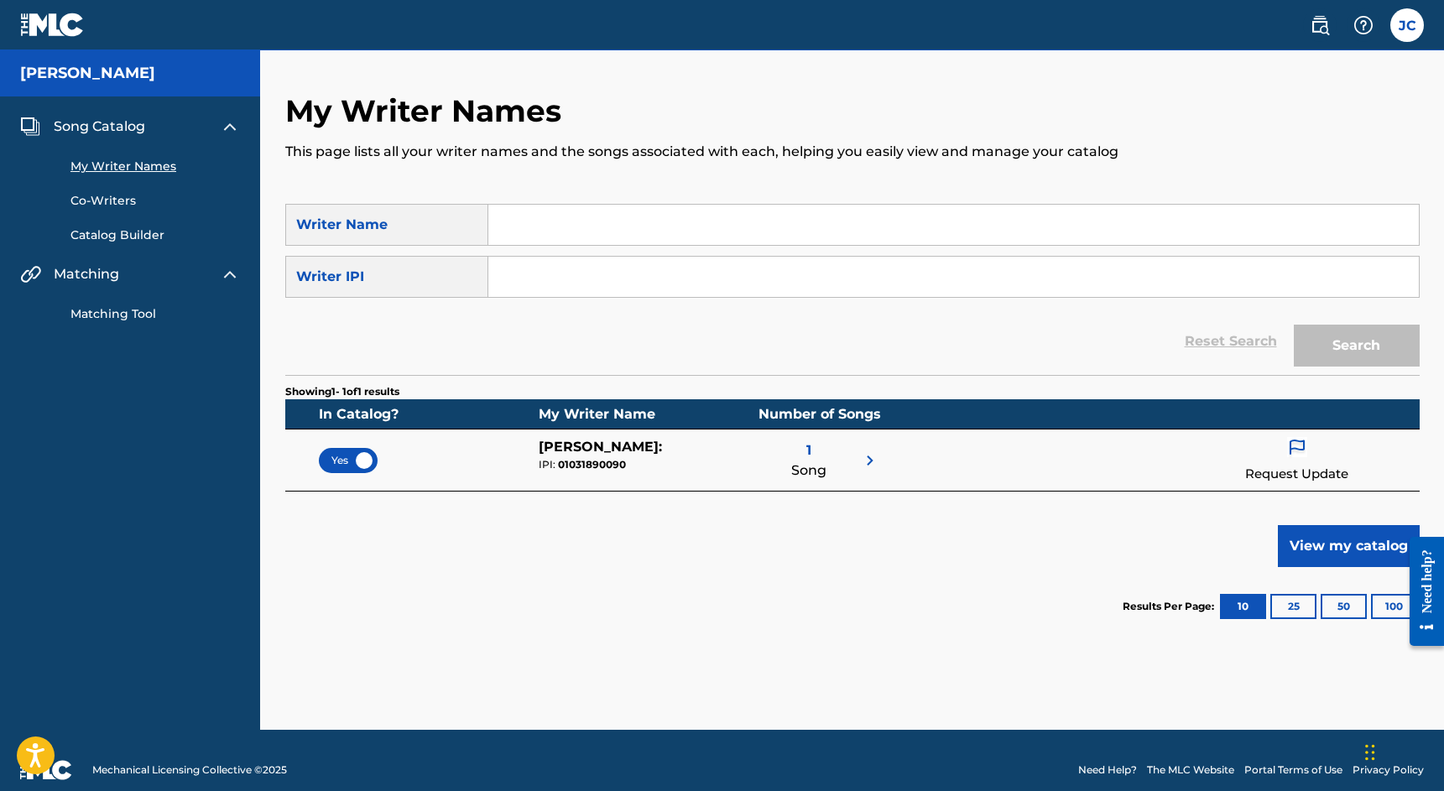
click at [1289, 472] on p "Request Update" at bounding box center [1296, 474] width 103 height 19
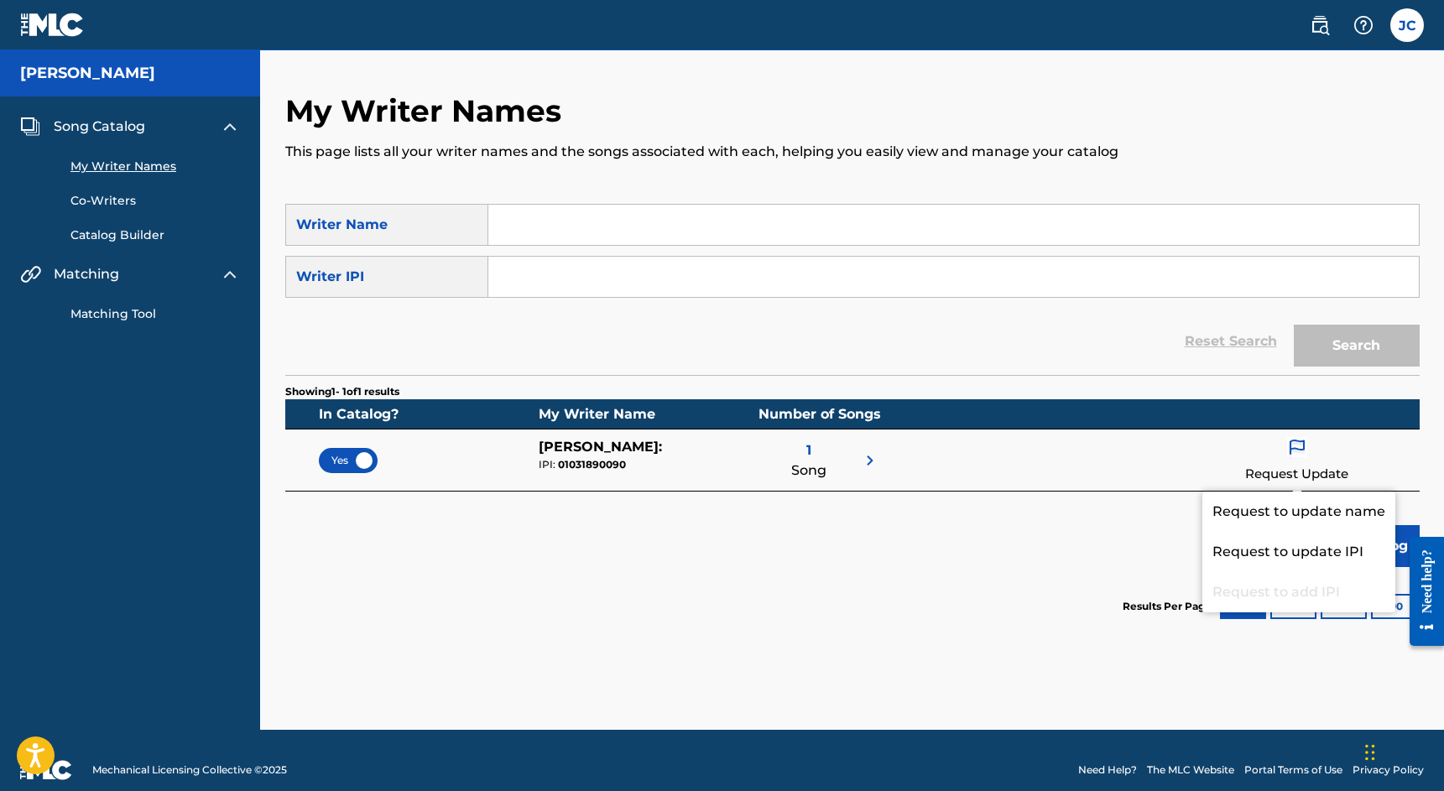
click at [1063, 518] on div "Showing 1 - 1 of 1 results In Catalog? My Writer Name Number of Songs Yes [PERS…" at bounding box center [852, 510] width 1135 height 271
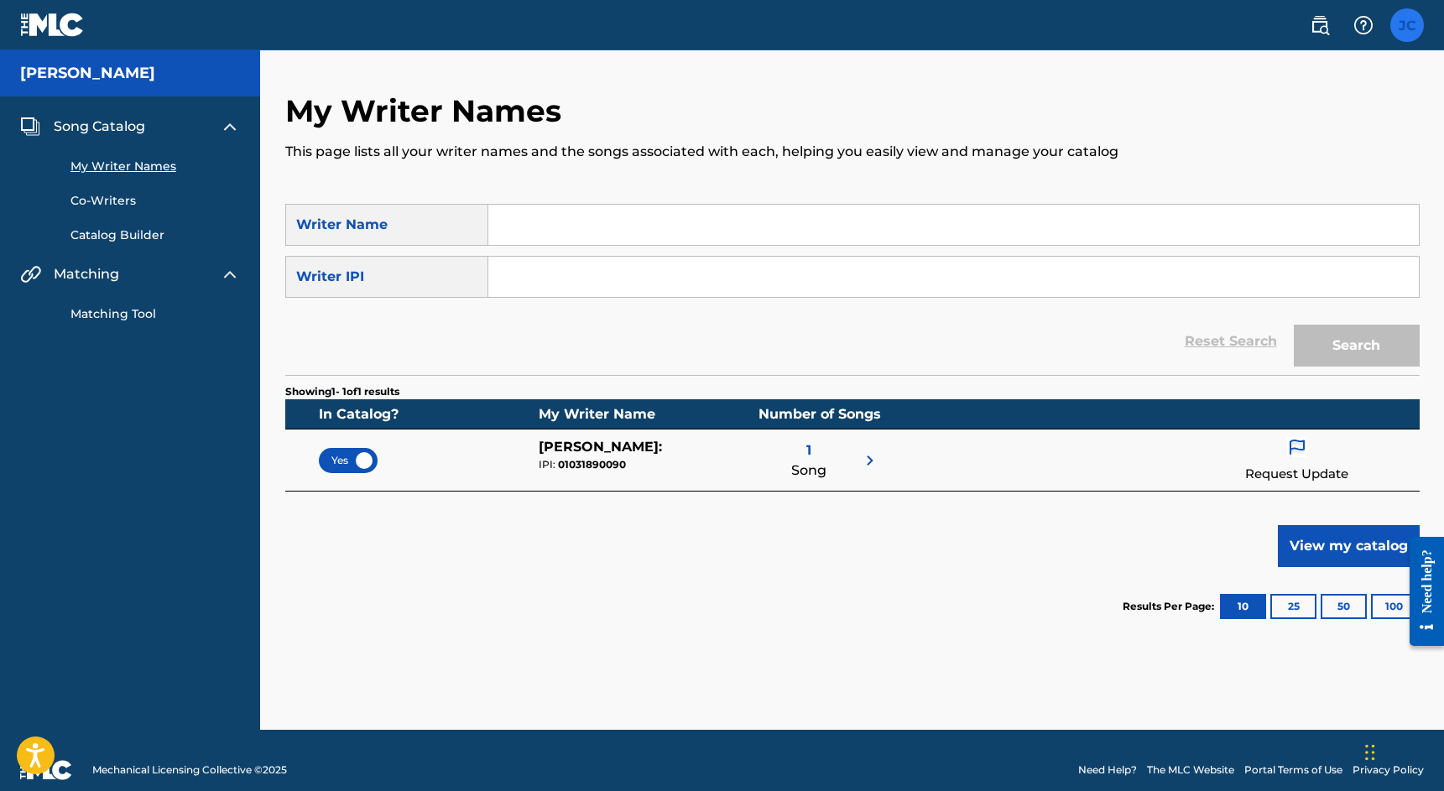
click at [1406, 23] on label at bounding box center [1408, 25] width 34 height 34
click at [1407, 25] on input "[PERSON_NAME] [PERSON_NAME] [EMAIL_ADDRESS][DOMAIN_NAME] Notification Preferenc…" at bounding box center [1407, 25] width 0 height 0
click at [1320, 30] on img at bounding box center [1320, 25] width 20 height 20
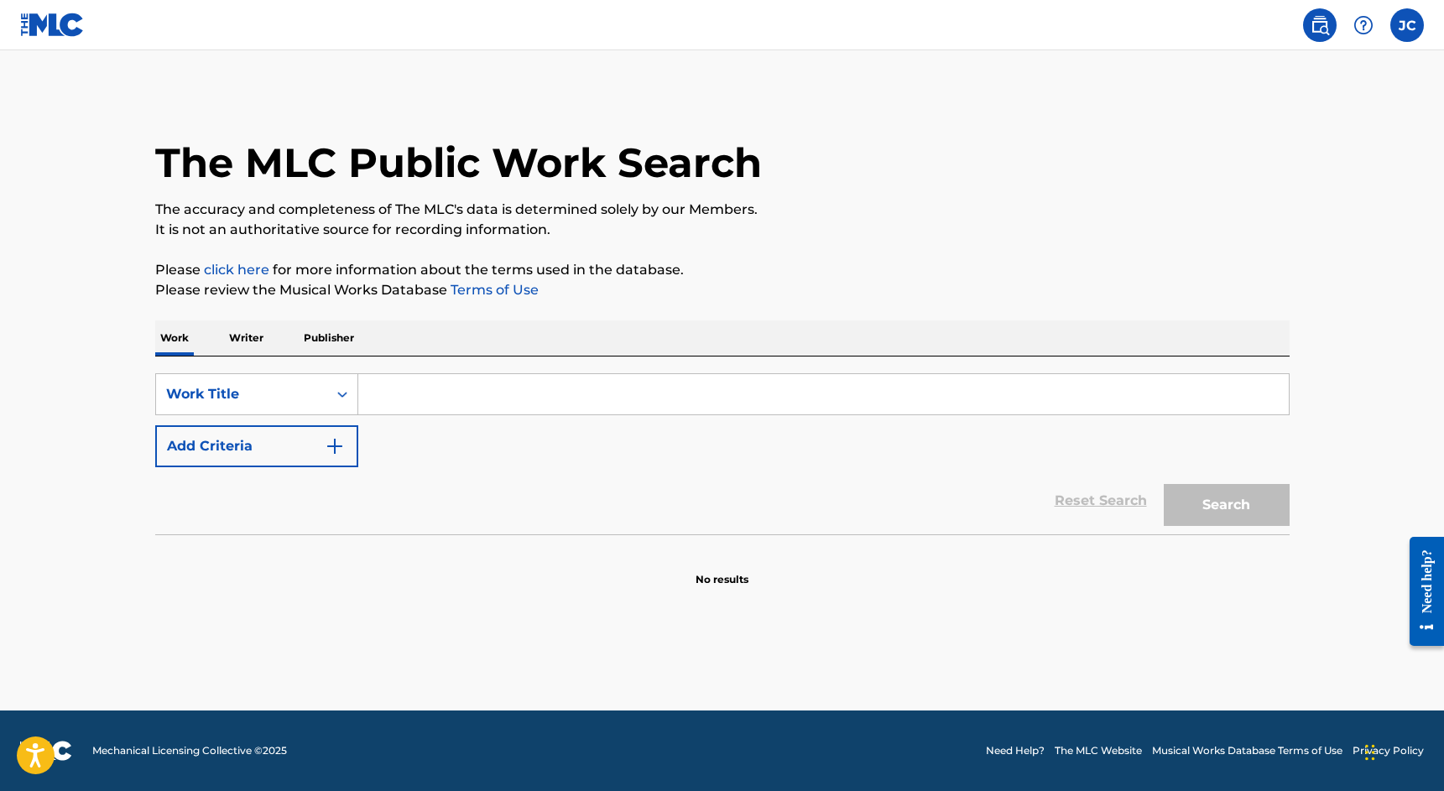
click at [1320, 30] on img at bounding box center [1320, 25] width 20 height 20
click at [339, 398] on icon "Search Form" at bounding box center [342, 394] width 17 height 17
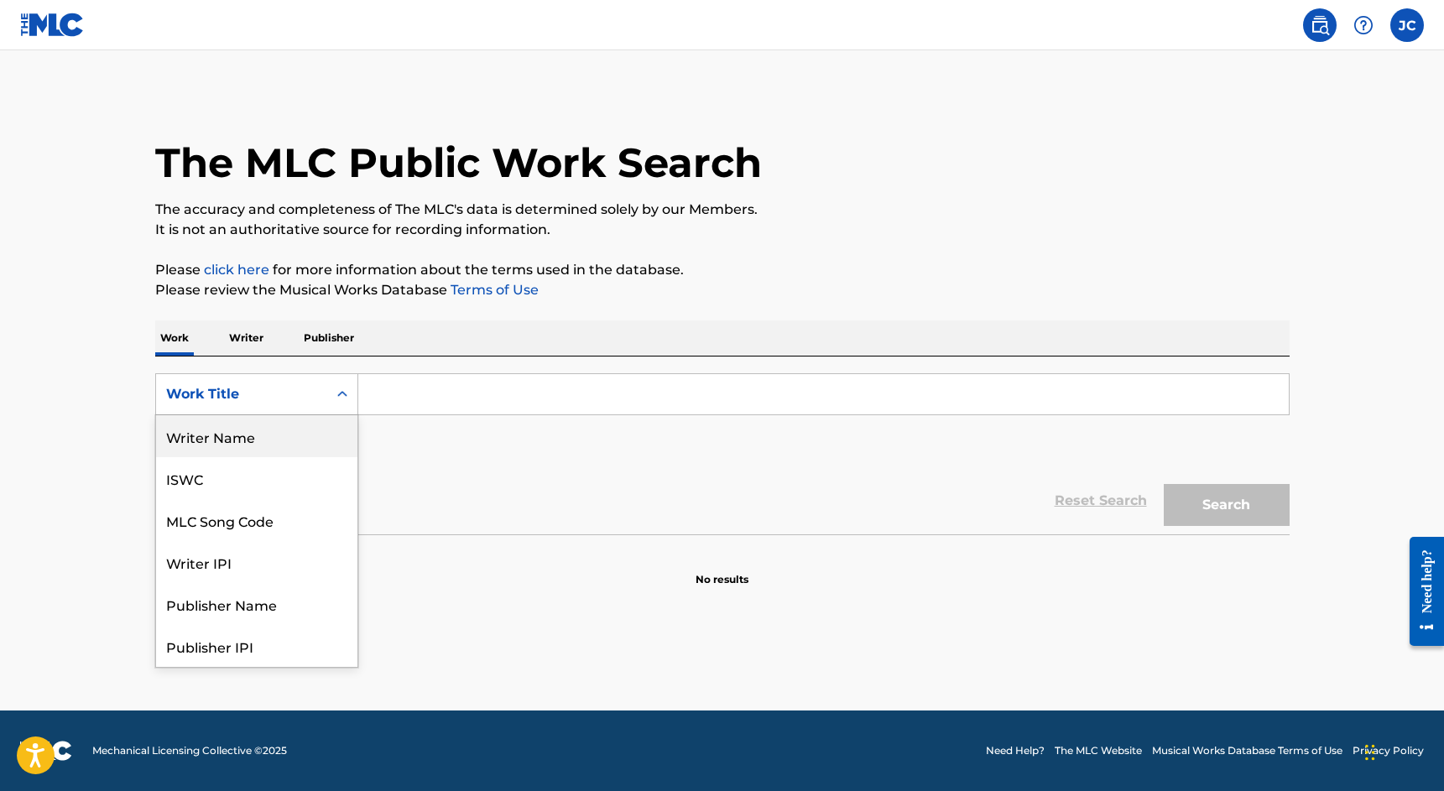
click at [288, 439] on div "Writer Name" at bounding box center [256, 436] width 201 height 42
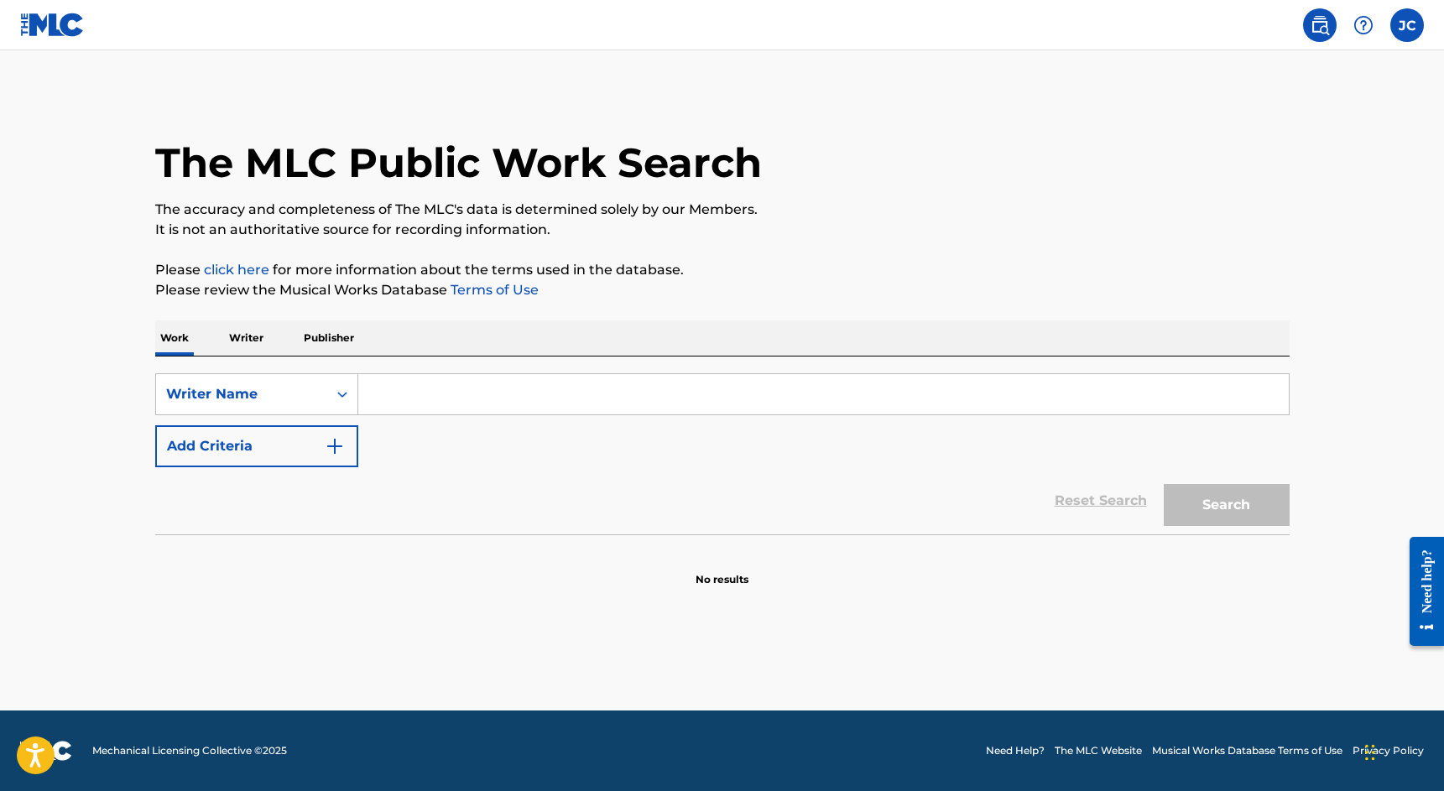
click at [415, 405] on input "Search Form" at bounding box center [823, 394] width 931 height 40
click at [335, 403] on div "Search Form" at bounding box center [342, 394] width 30 height 30
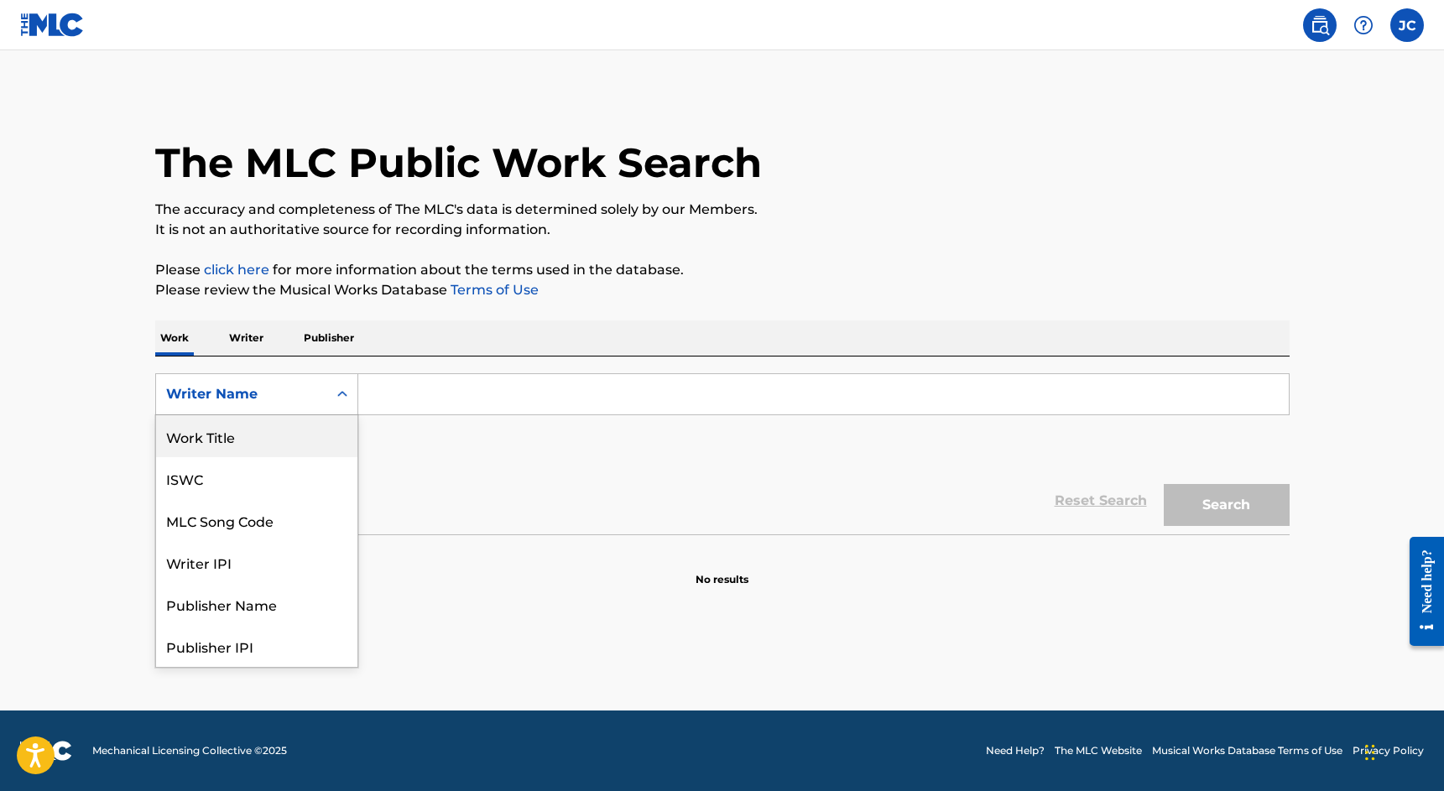
click at [300, 443] on div "Work Title" at bounding box center [256, 436] width 201 height 42
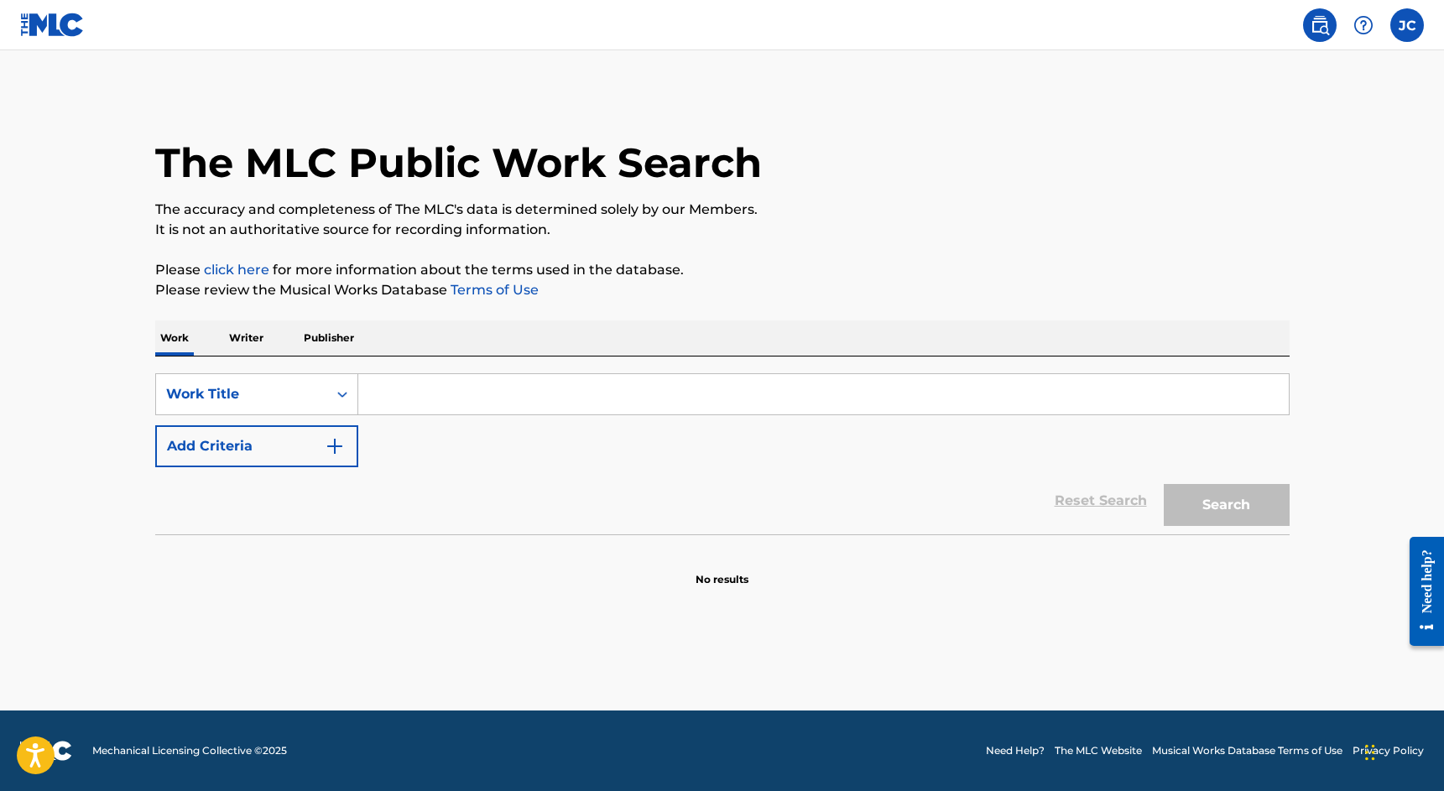
click at [451, 394] on input "Search Form" at bounding box center [823, 394] width 931 height 40
click at [1195, 498] on button "Search" at bounding box center [1227, 505] width 126 height 42
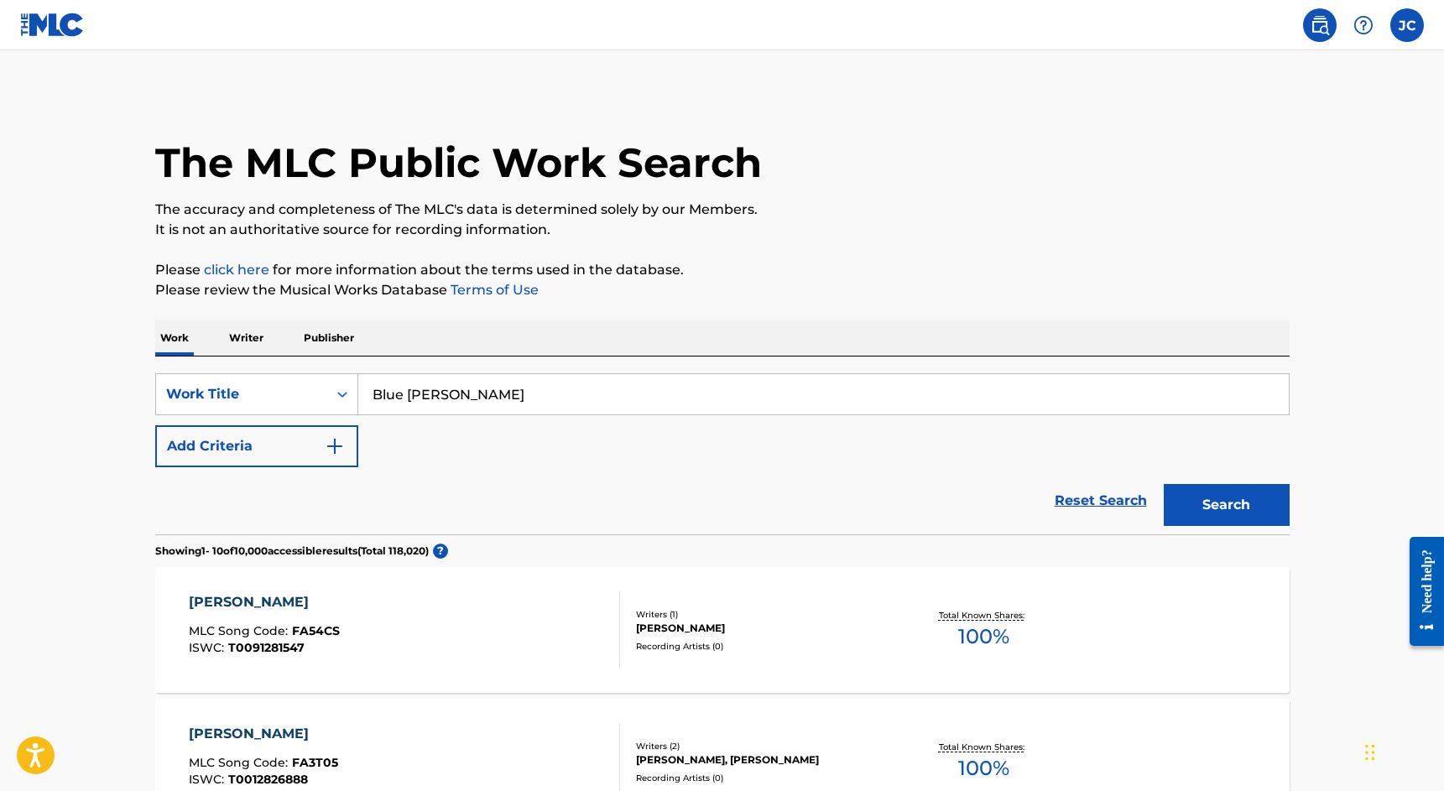
click at [429, 403] on input "Blue [PERSON_NAME]" at bounding box center [823, 394] width 931 height 40
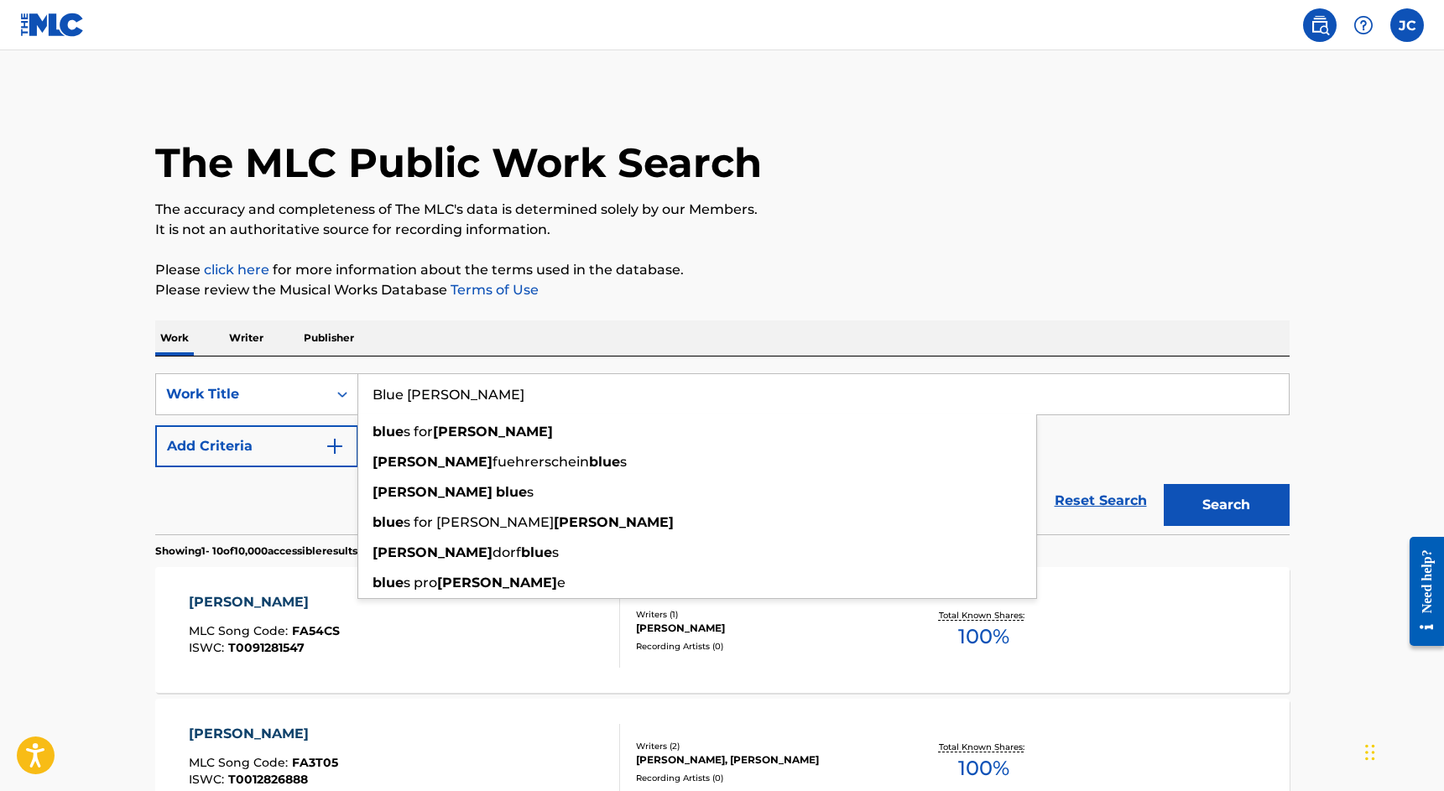
click at [429, 403] on input "Blue [PERSON_NAME]" at bounding box center [823, 394] width 931 height 40
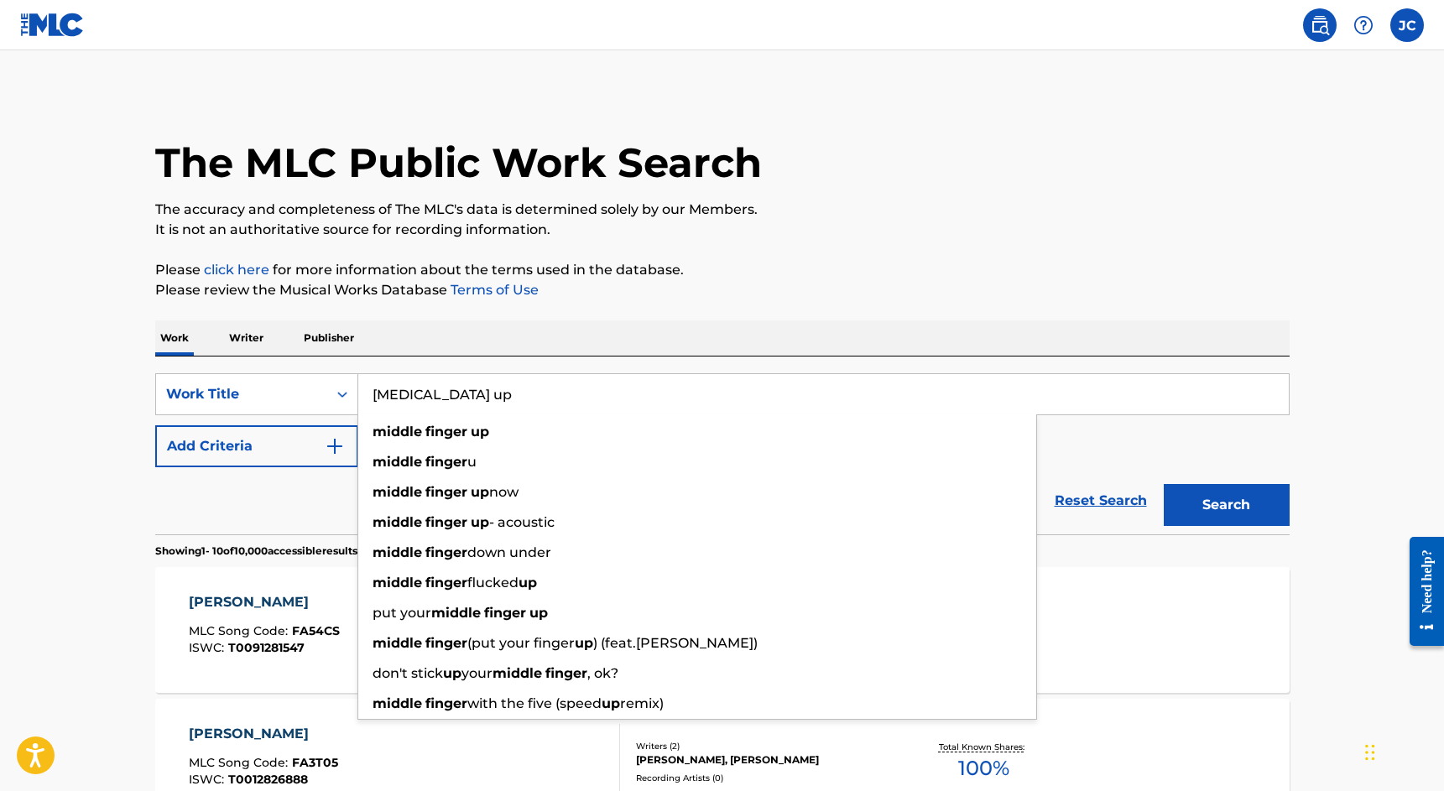
type input "[MEDICAL_DATA] up"
click at [1164, 484] on button "Search" at bounding box center [1227, 505] width 126 height 42
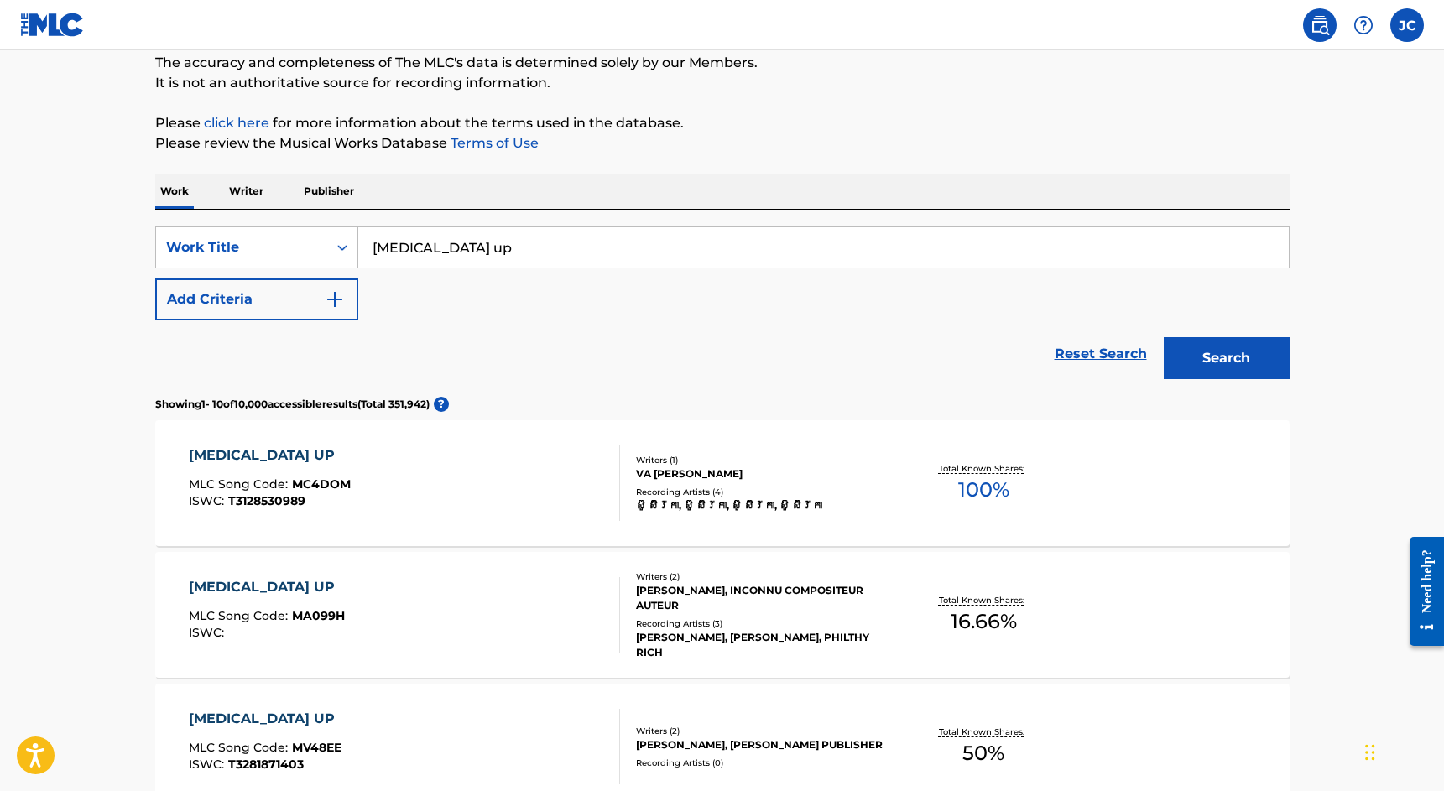
scroll to position [259, 0]
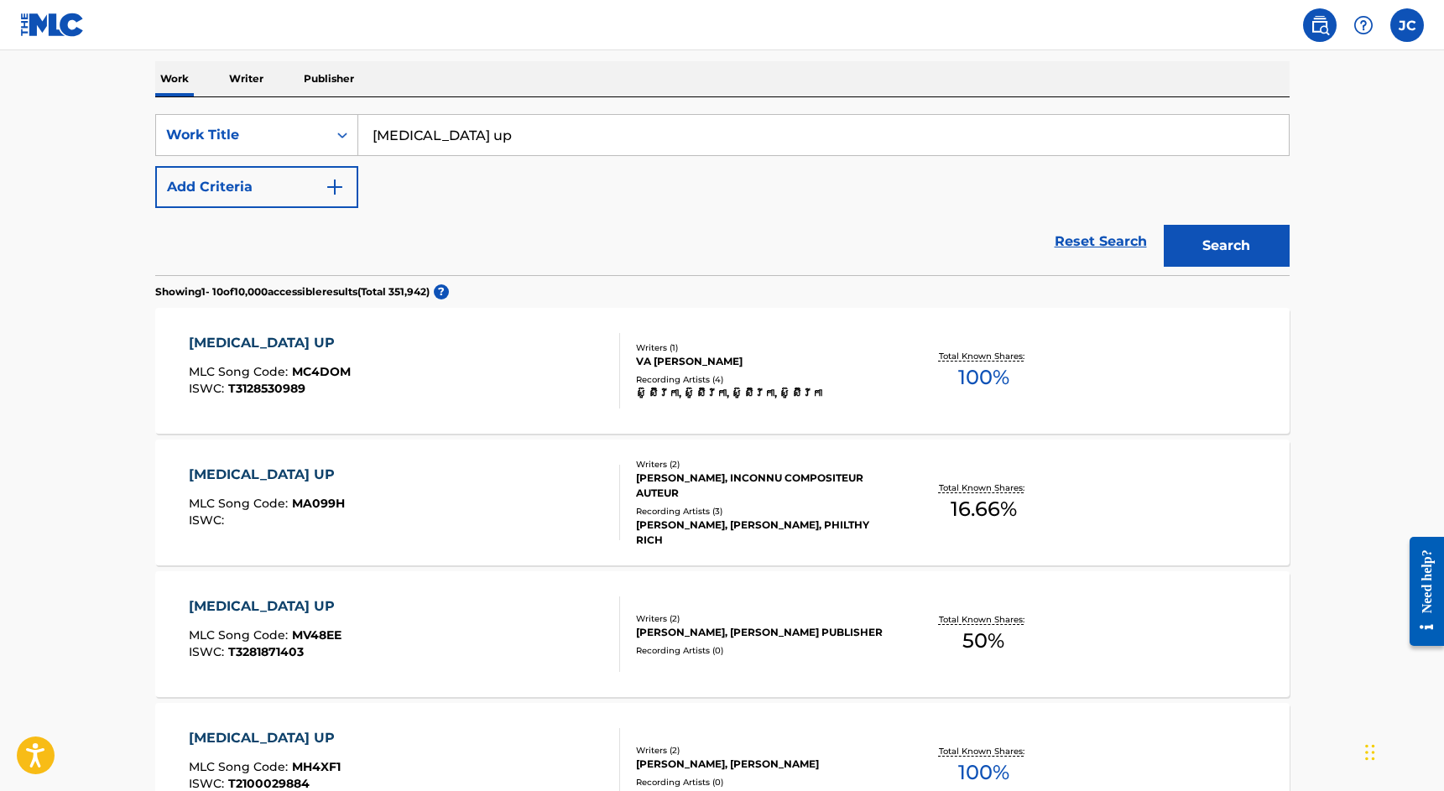
click at [273, 476] on div "[MEDICAL_DATA] UP" at bounding box center [267, 475] width 156 height 20
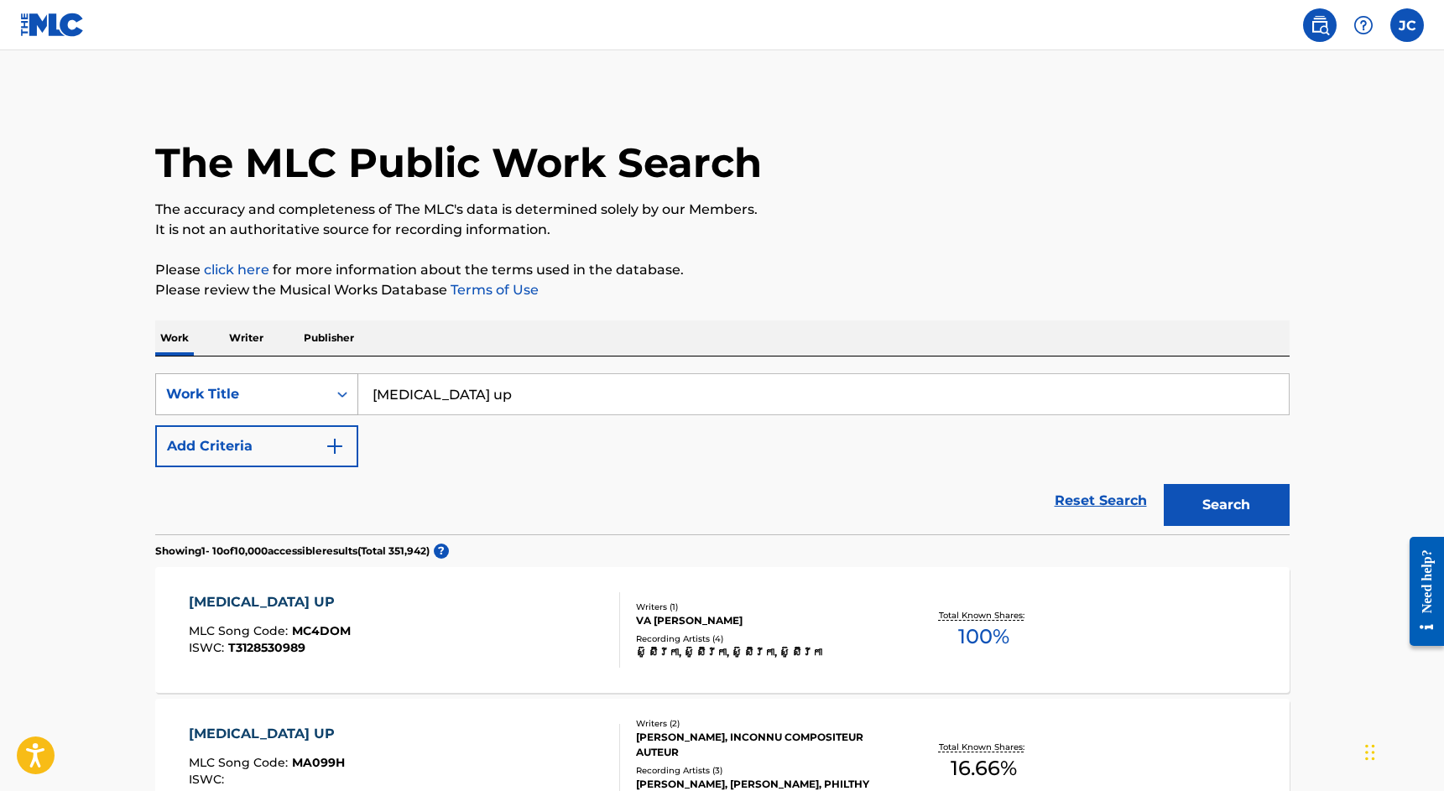
click at [336, 392] on icon "Search Form" at bounding box center [342, 394] width 17 height 17
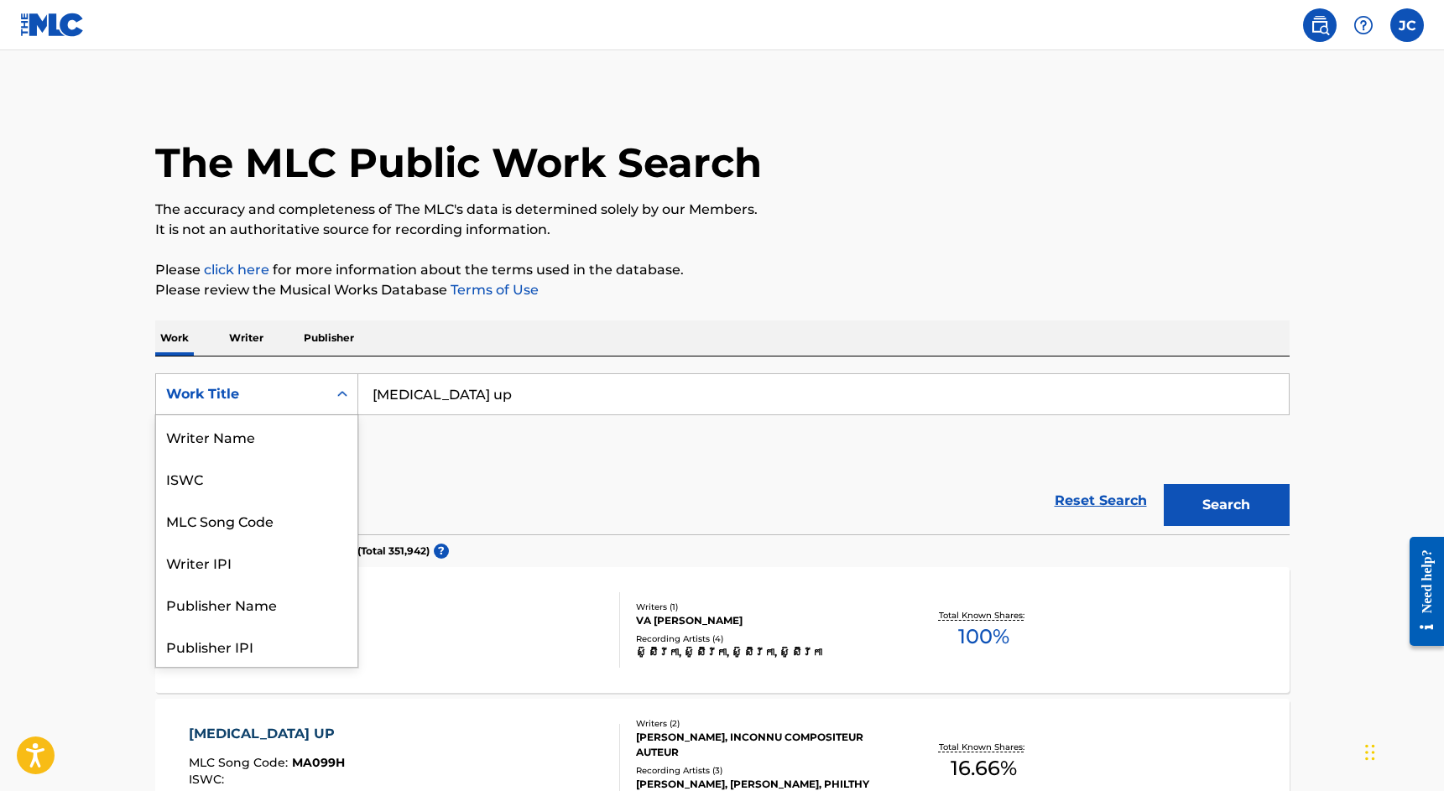
scroll to position [84, 0]
